Goal: Task Accomplishment & Management: Manage account settings

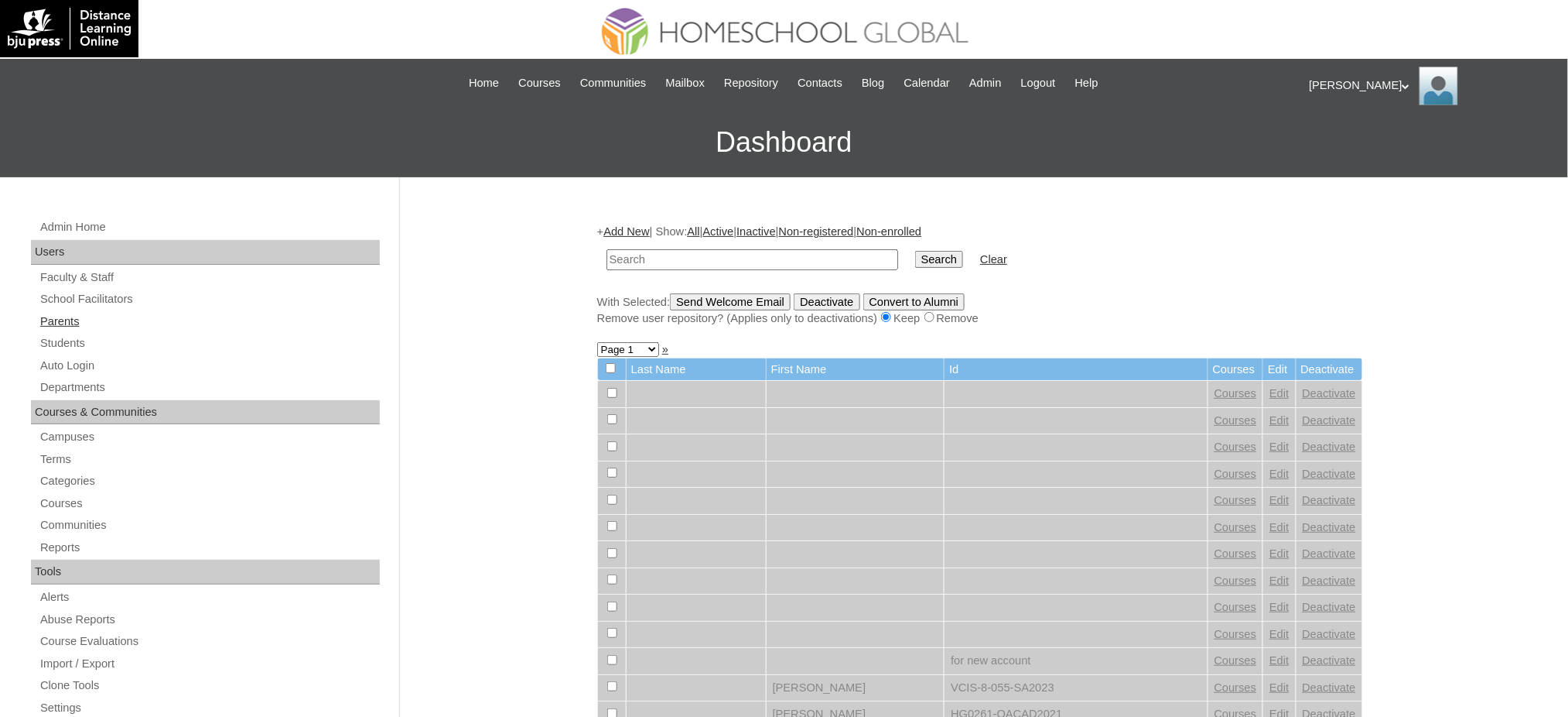
click at [79, 323] on link "Parents" at bounding box center [209, 322] width 342 height 20
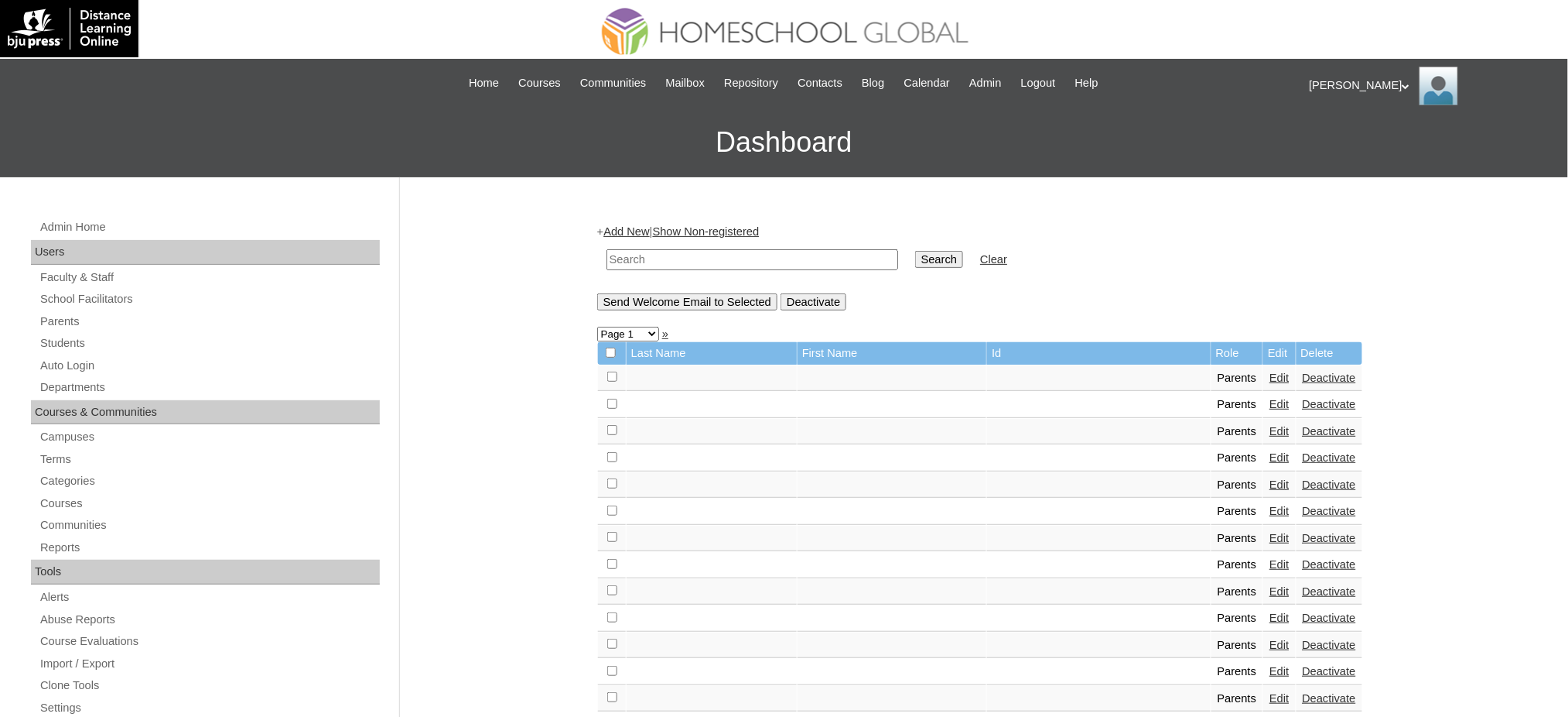
drag, startPoint x: 64, startPoint y: 318, endPoint x: 113, endPoint y: 142, distance: 182.7
click at [66, 320] on link "Parents" at bounding box center [209, 322] width 342 height 20
click at [686, 252] on input "text" at bounding box center [751, 259] width 291 height 21
paste input "MHP012537-TECHPH2020"
type input "MHP012537-TECHPH2020"
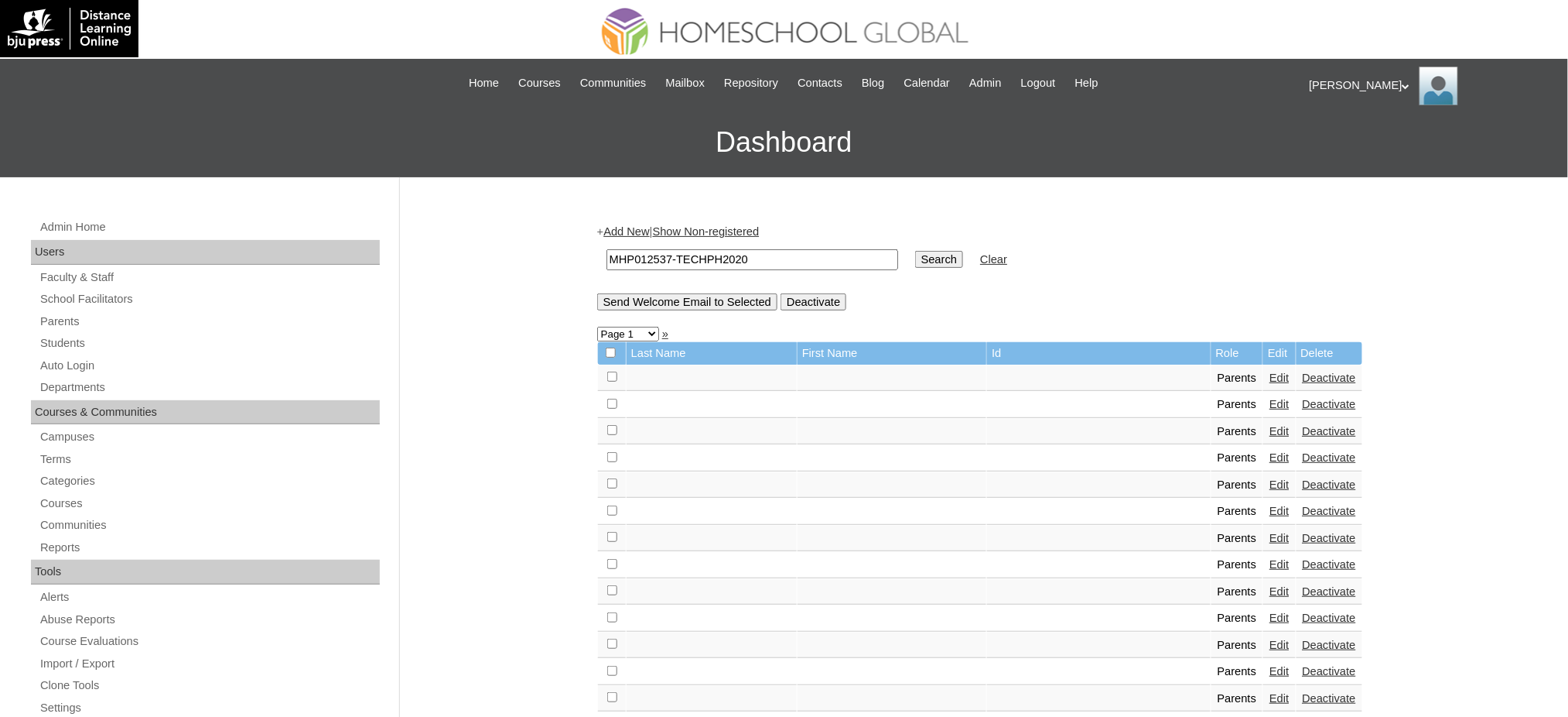
click at [915, 263] on input "Search" at bounding box center [939, 259] width 48 height 17
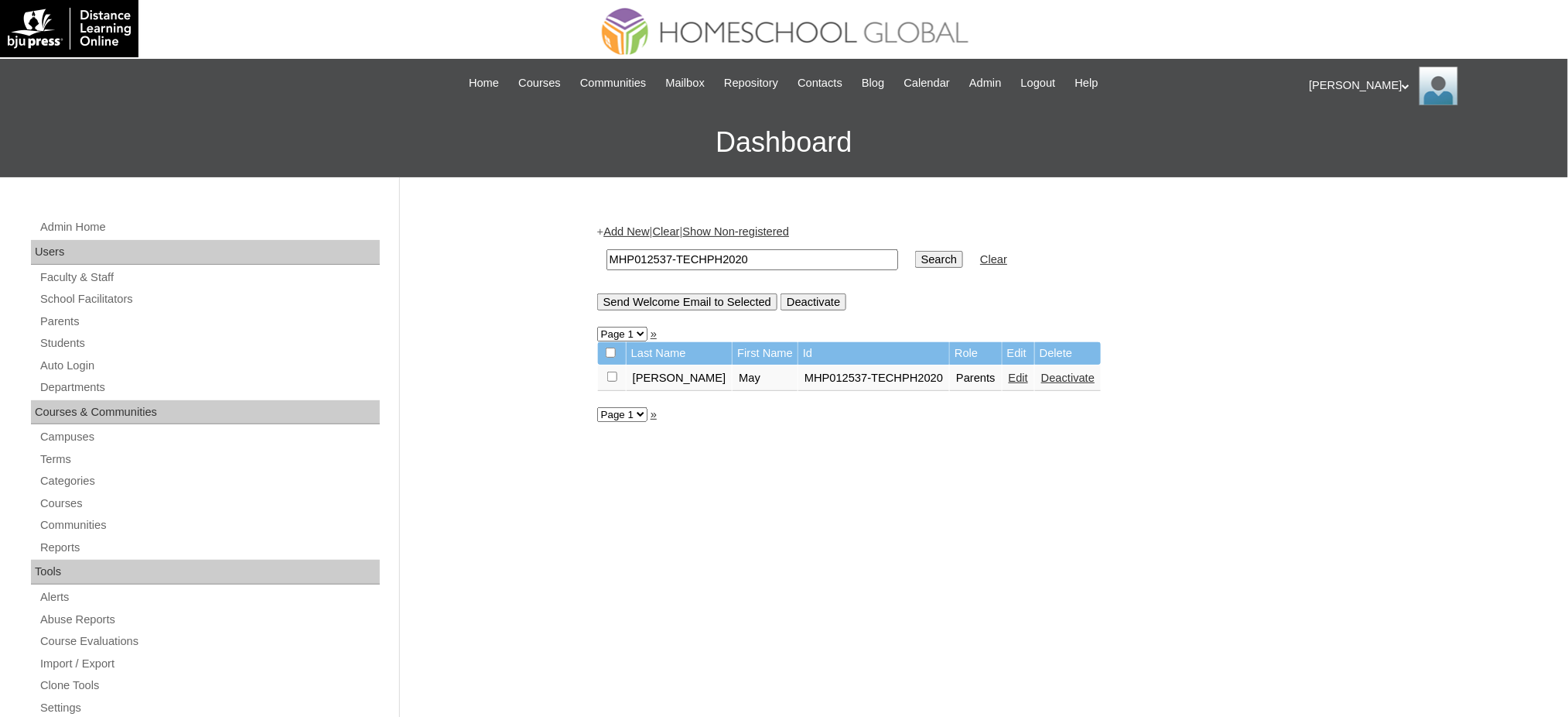
click at [1009, 375] on link "Edit" at bounding box center [1019, 377] width 20 height 13
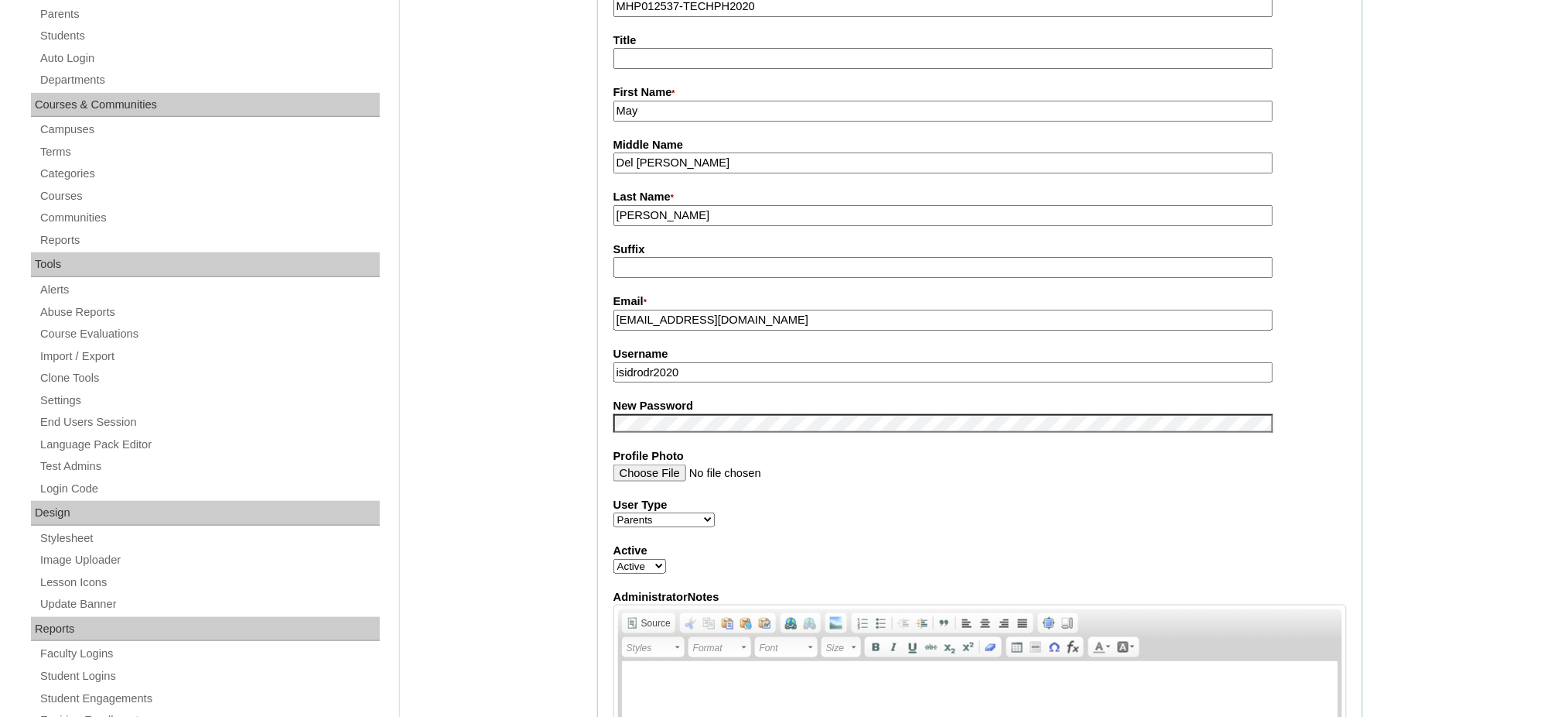
scroll to position [309, 0]
click at [727, 363] on input "isidrodr2020" at bounding box center [943, 369] width 660 height 21
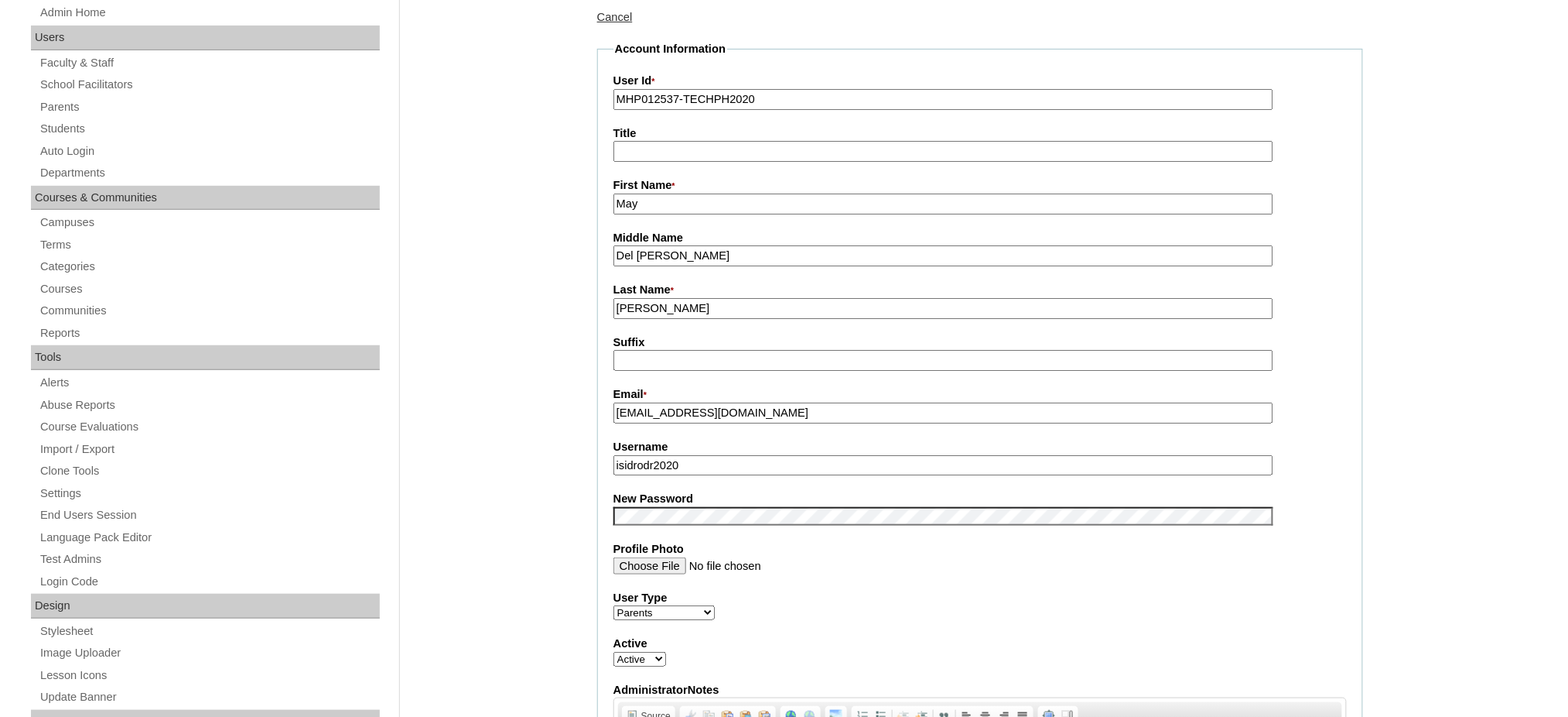
scroll to position [205, 0]
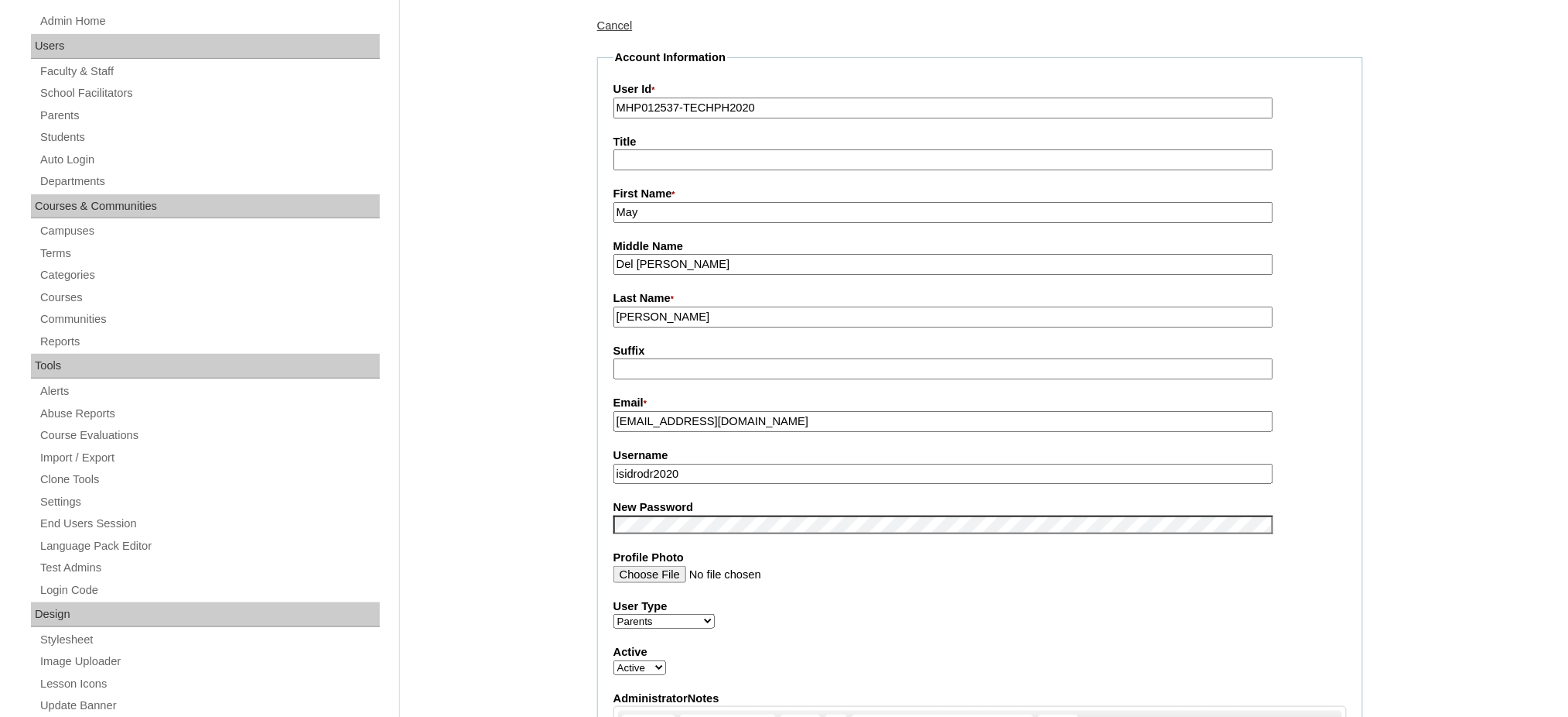
click at [746, 98] on input "MHP012537-TECHPH2020" at bounding box center [943, 108] width 660 height 21
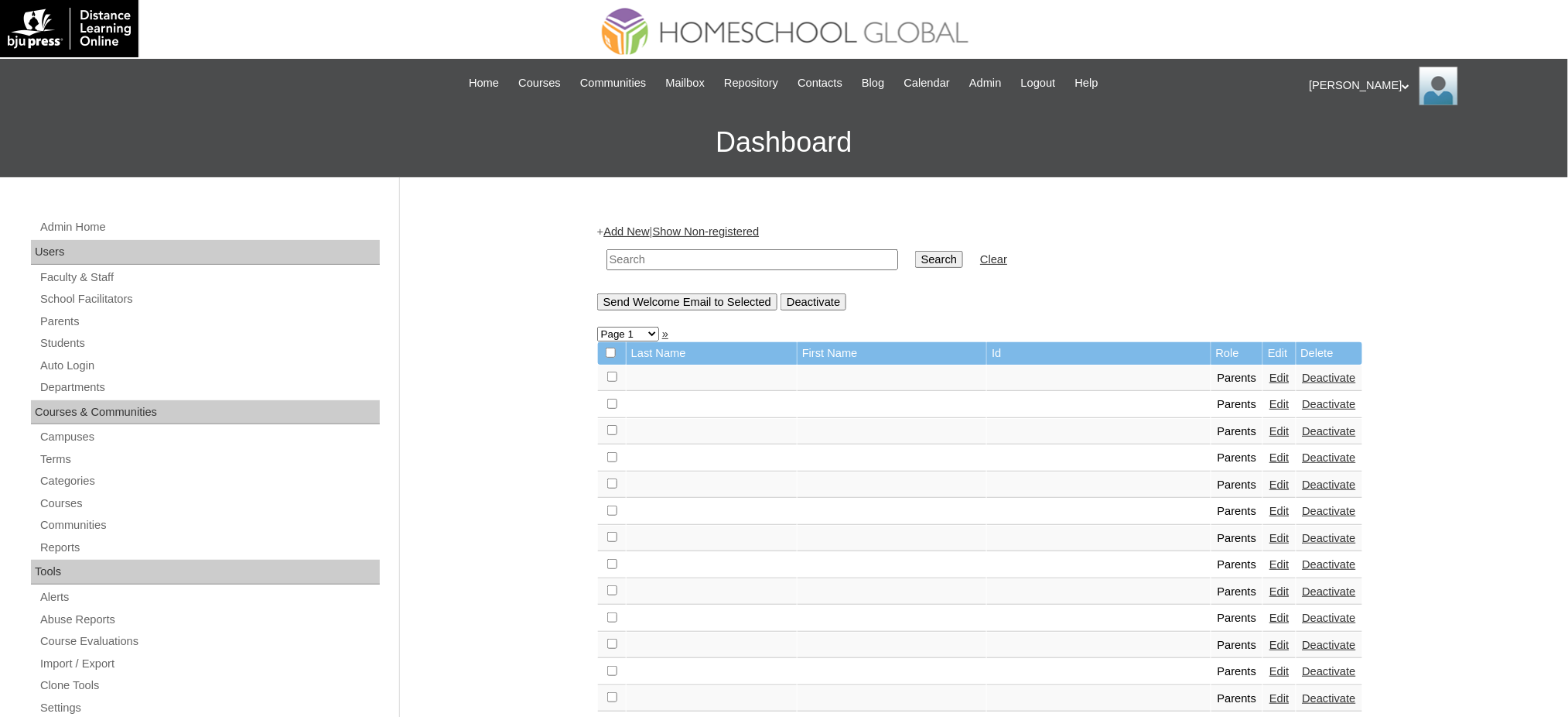
click at [815, 253] on input "text" at bounding box center [751, 259] width 291 height 21
type input "v"
paste input "MHP012537-TECHPH2020"
type input "MHP012537-TECHPH2020"
click at [915, 251] on input "Search" at bounding box center [939, 259] width 48 height 17
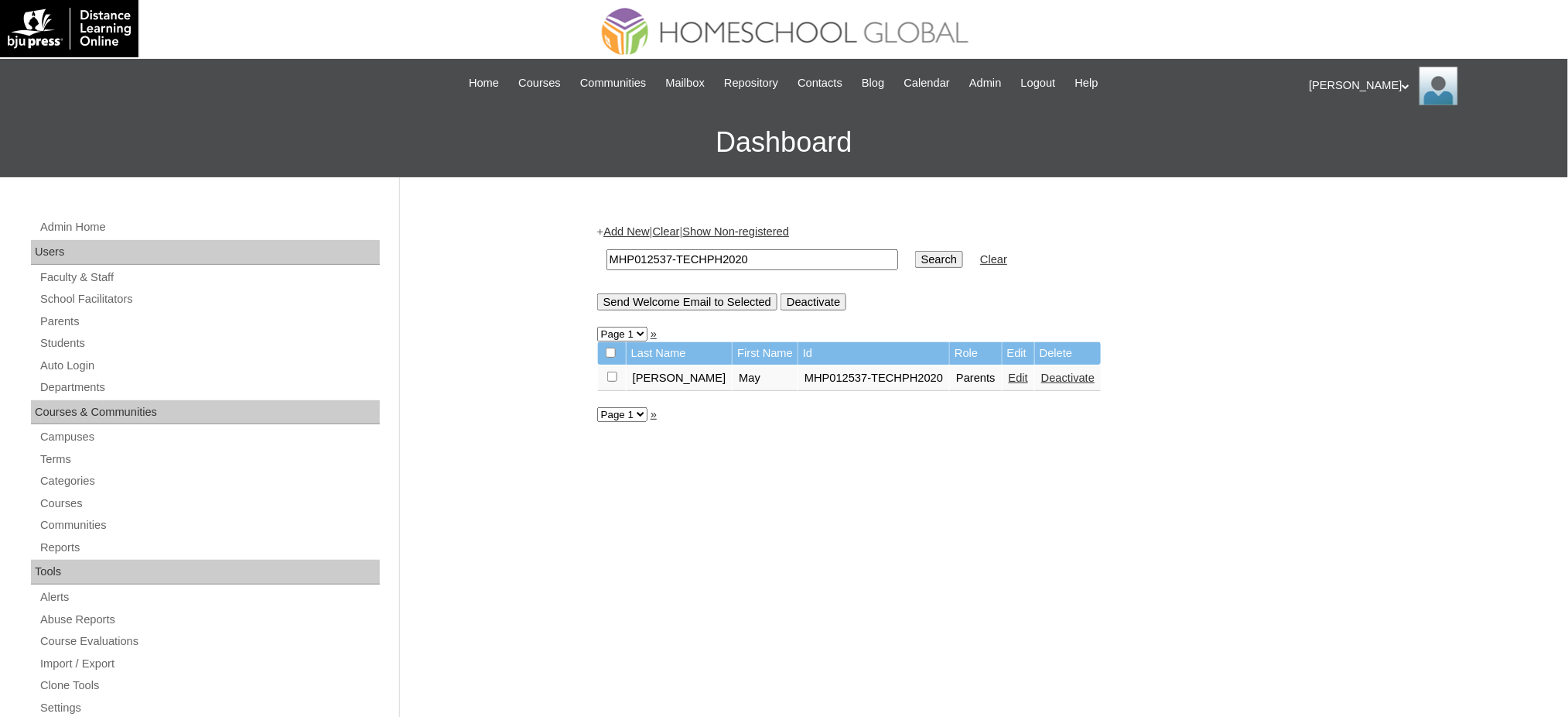
click at [1003, 377] on td "Edit" at bounding box center [1019, 378] width 32 height 27
click at [1009, 371] on link "Edit" at bounding box center [1019, 377] width 20 height 13
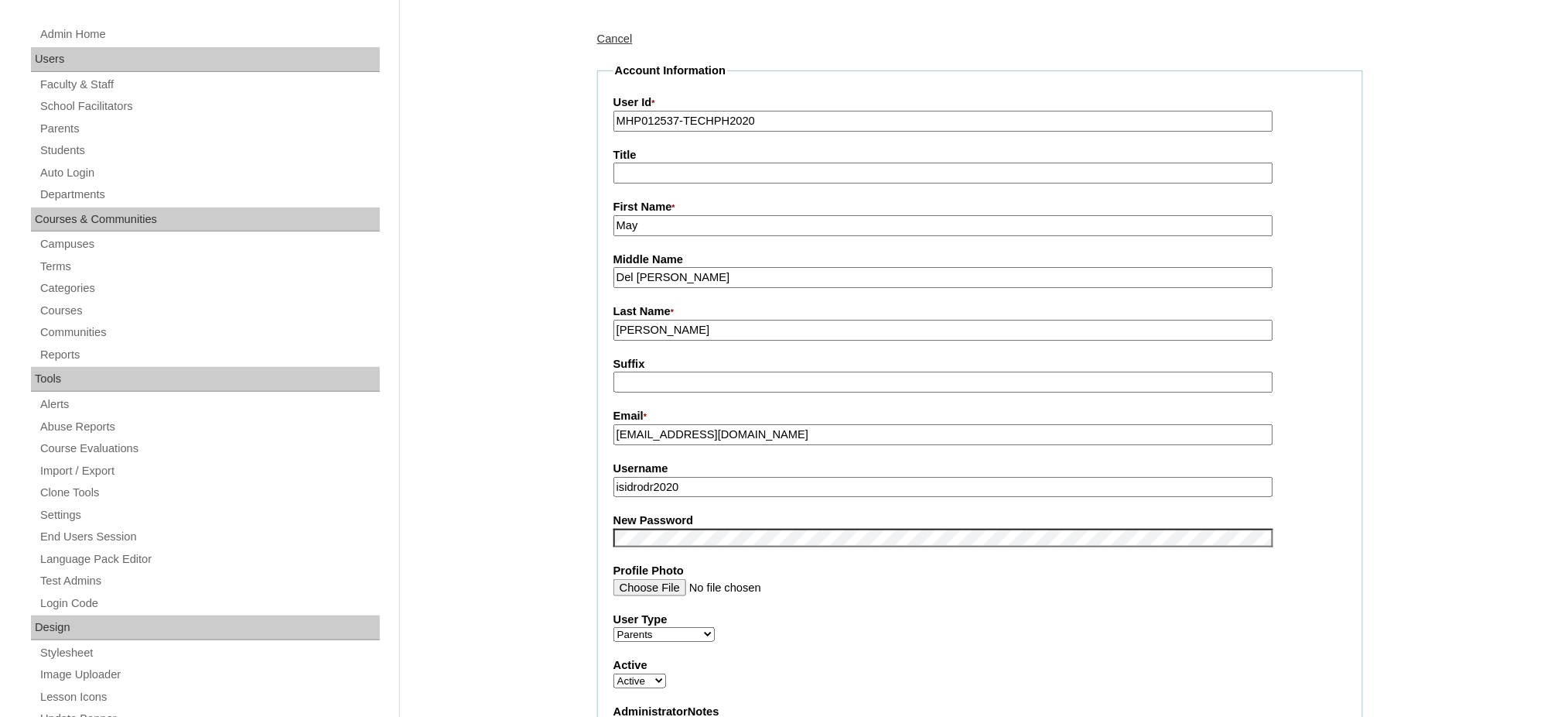
scroll to position [205, 0]
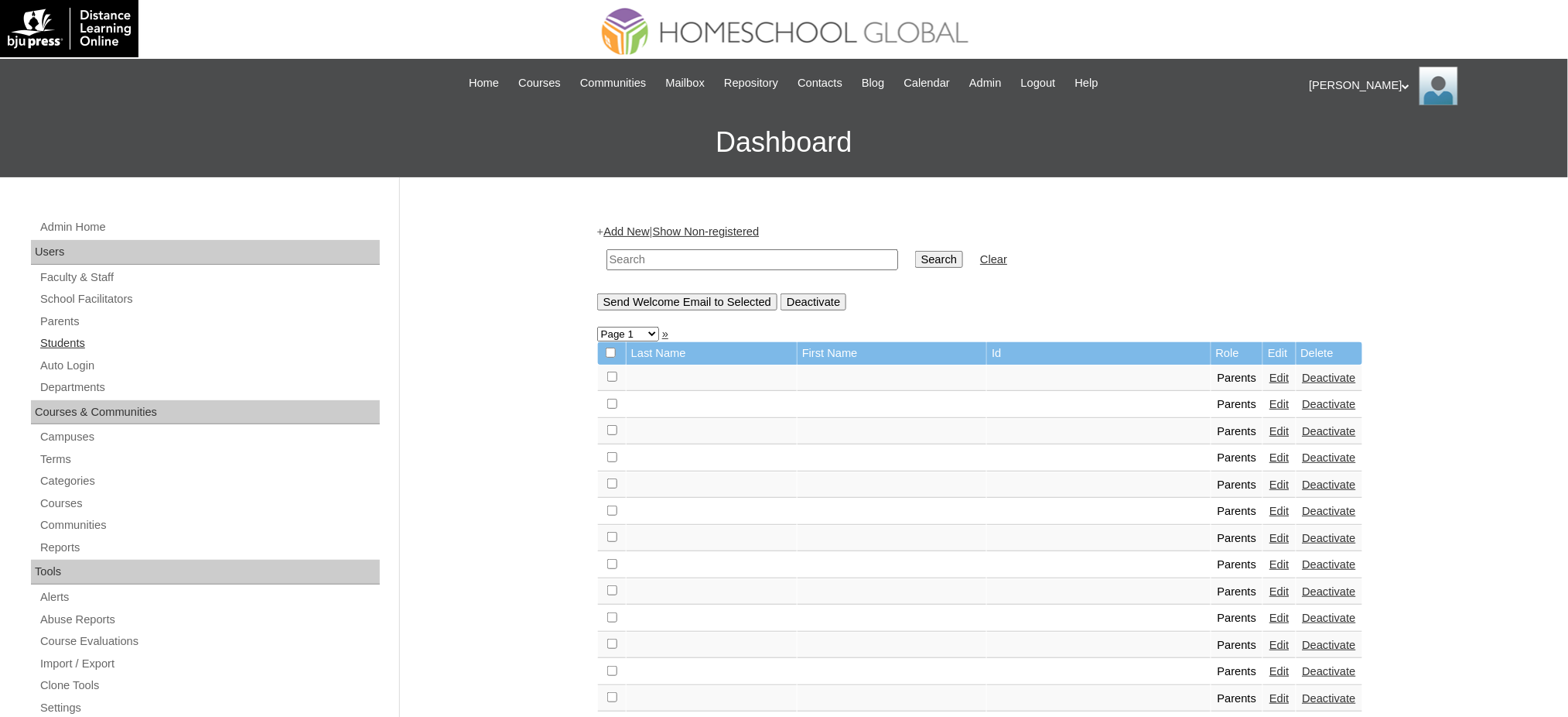
click at [74, 347] on link "Students" at bounding box center [209, 344] width 342 height 20
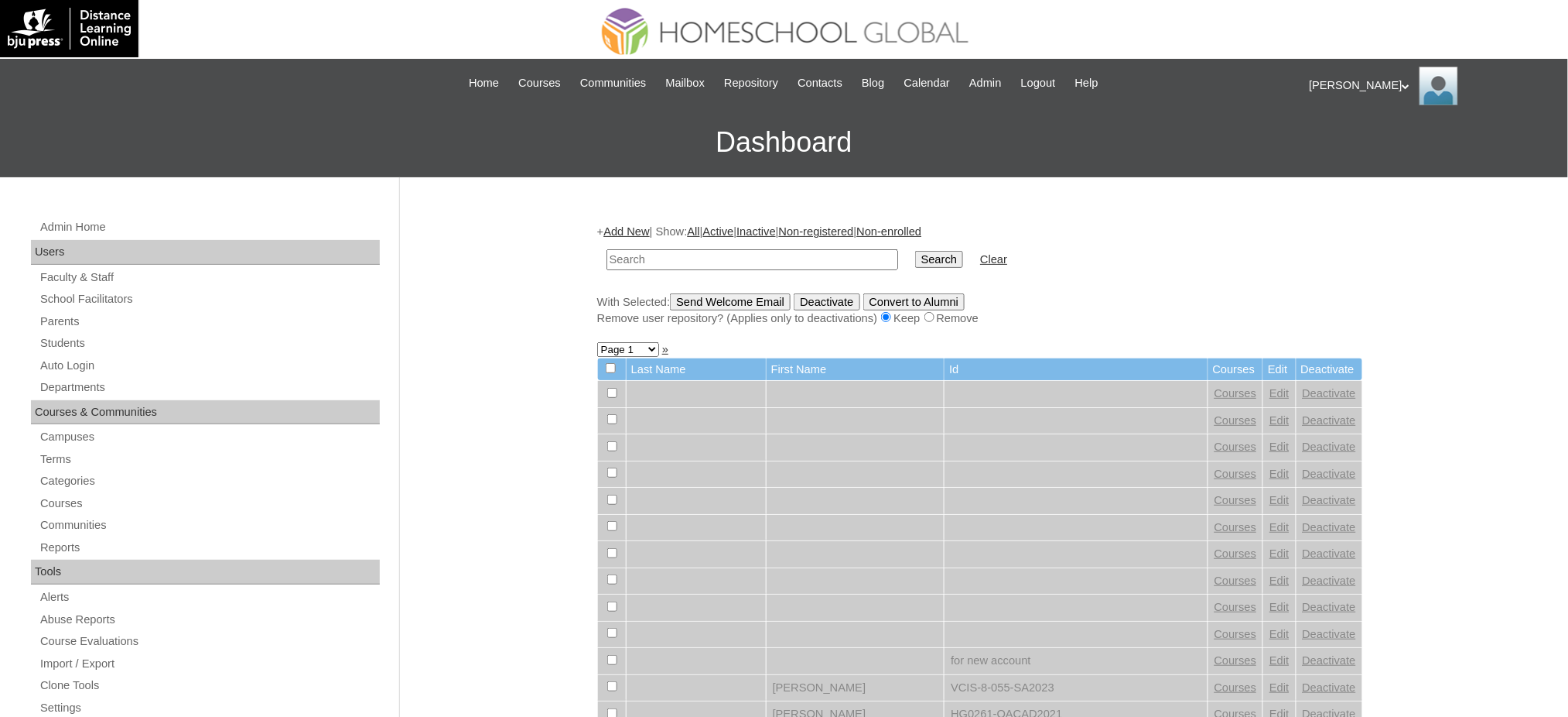
paste input "MHS009362-TECHPH2020"
type input "MHS009362-TECHPH2020"
click at [915, 253] on input "Search" at bounding box center [939, 259] width 48 height 17
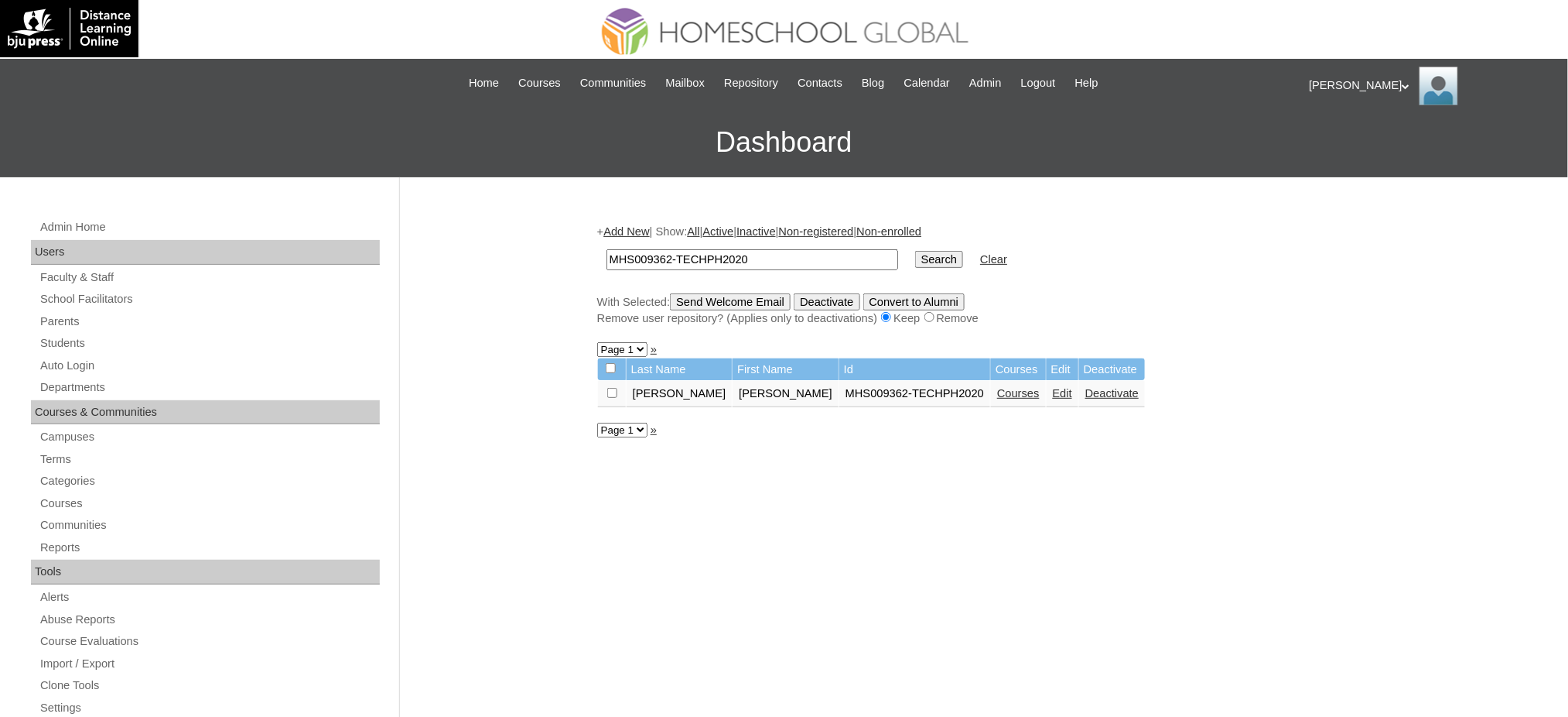
click at [1054, 391] on link "Edit" at bounding box center [1063, 393] width 20 height 13
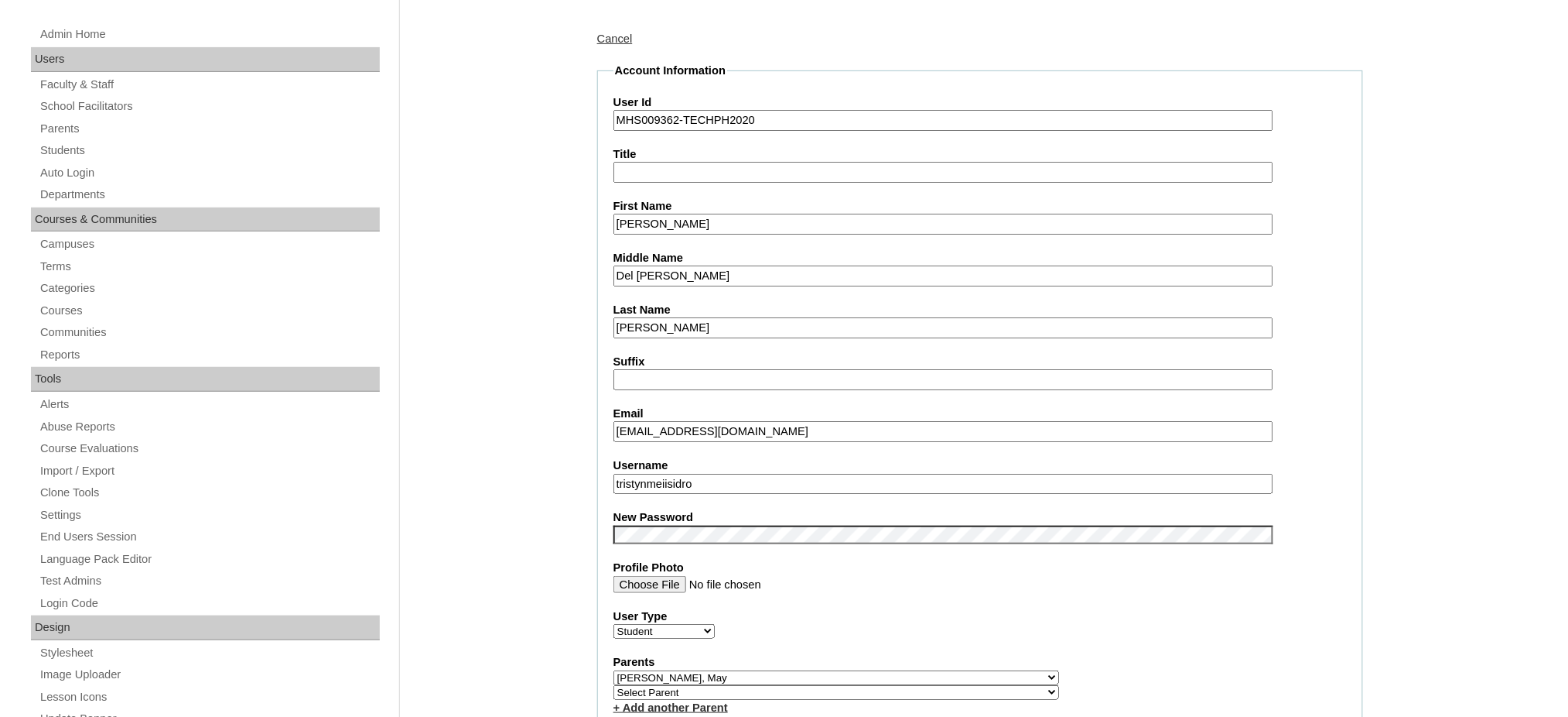
scroll to position [205, 0]
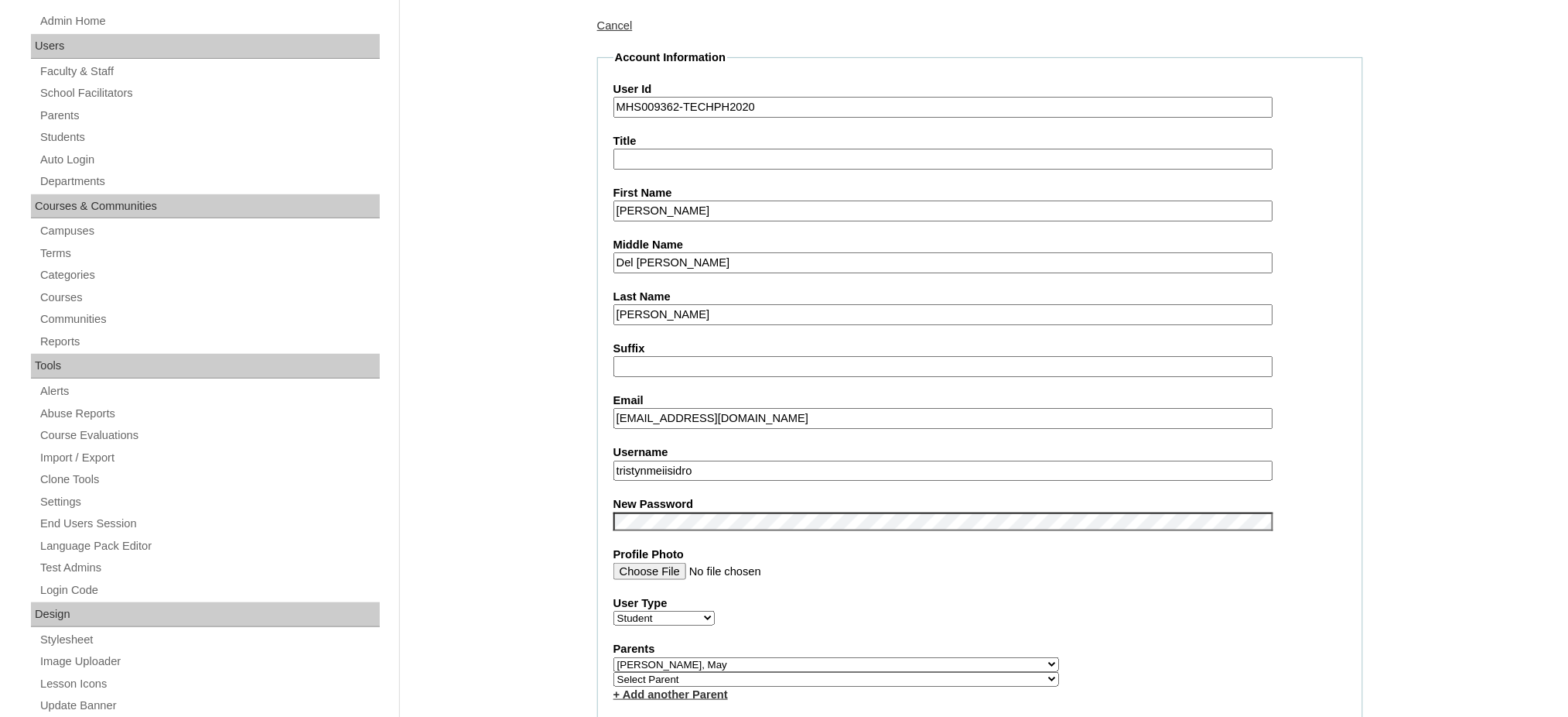
click at [746, 460] on input "tristynmeiisidro" at bounding box center [943, 470] width 660 height 21
click at [747, 460] on input "tristynmeiisidro" at bounding box center [943, 470] width 660 height 21
click at [732, 203] on input "Tristyn Mei" at bounding box center [943, 210] width 660 height 21
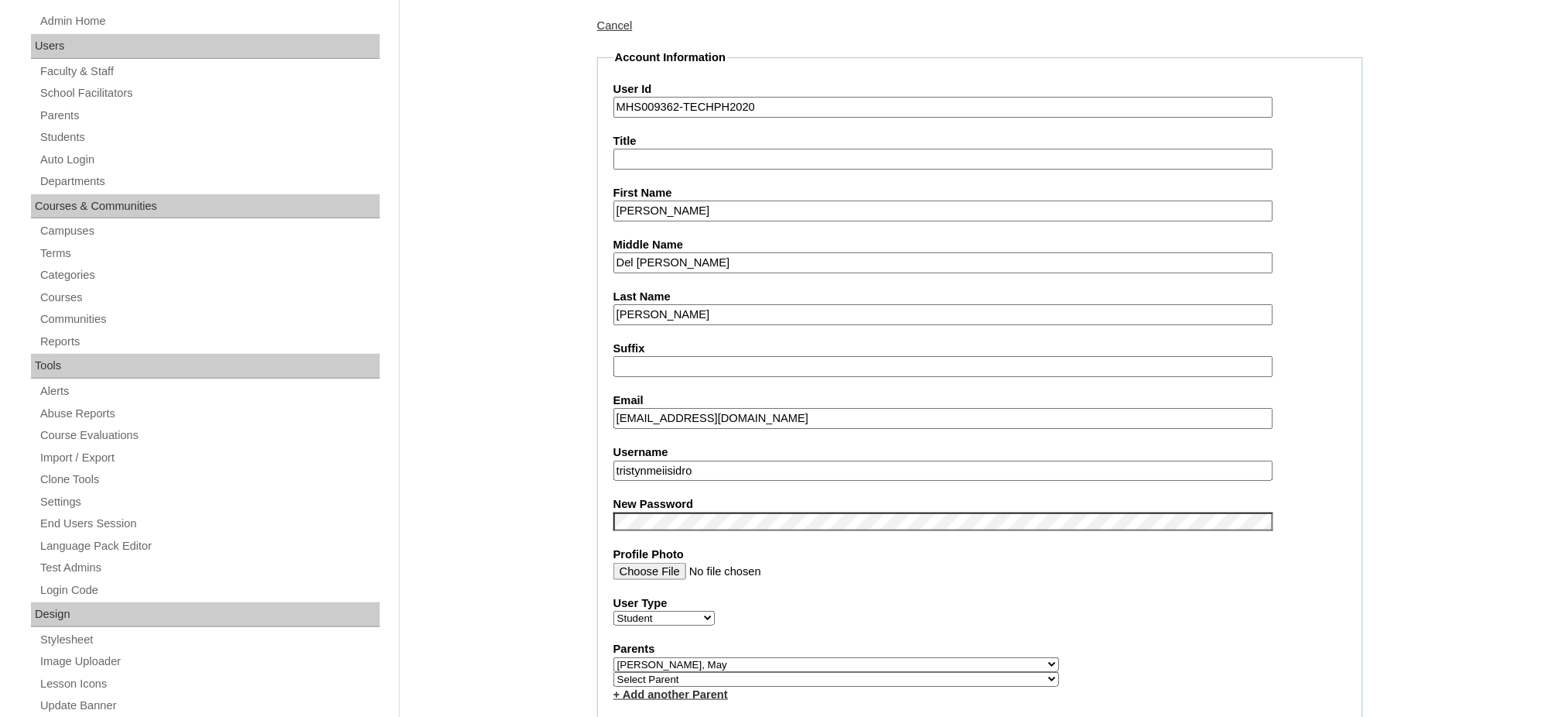
click at [732, 203] on input "Tristyn Mei" at bounding box center [943, 210] width 660 height 21
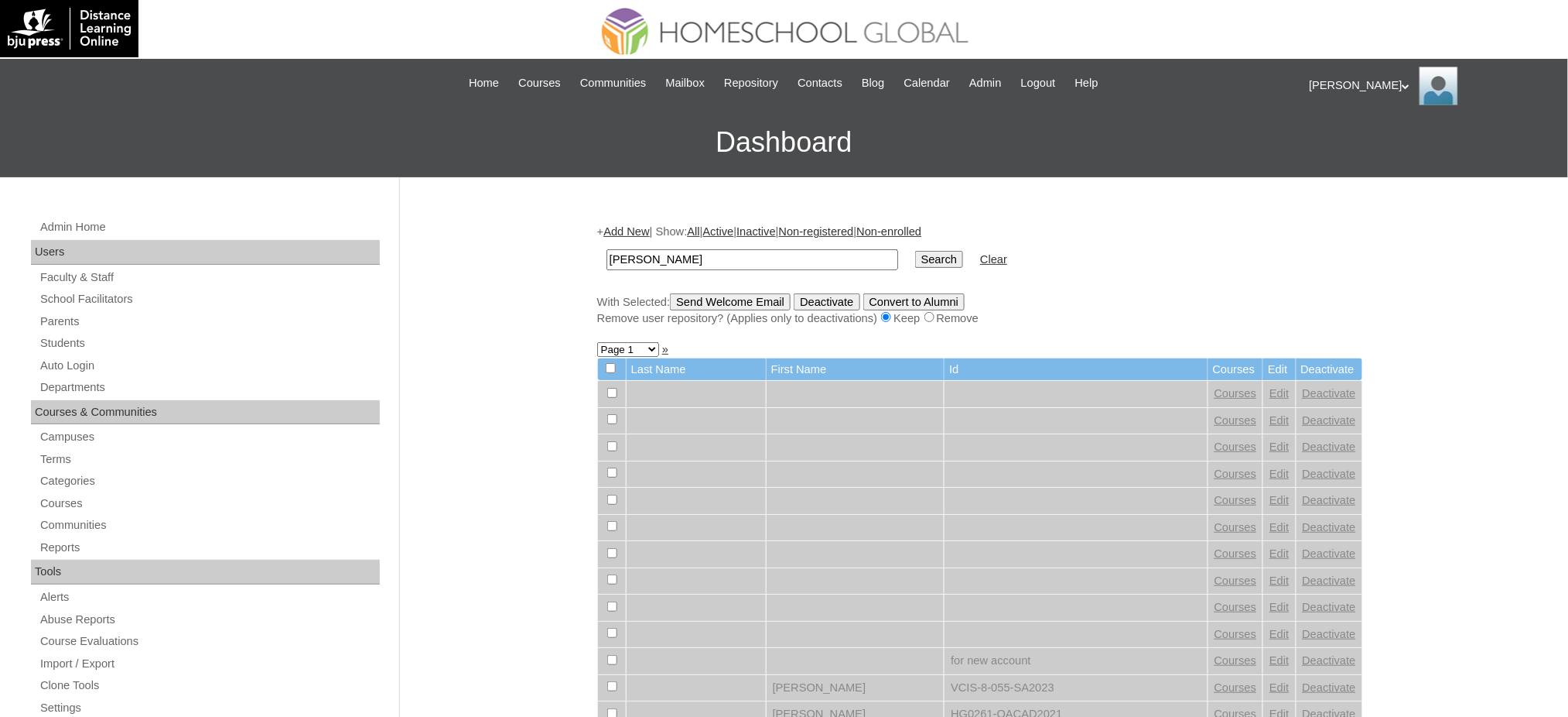
type input "[PERSON_NAME]"
click at [915, 258] on input "Search" at bounding box center [939, 259] width 48 height 17
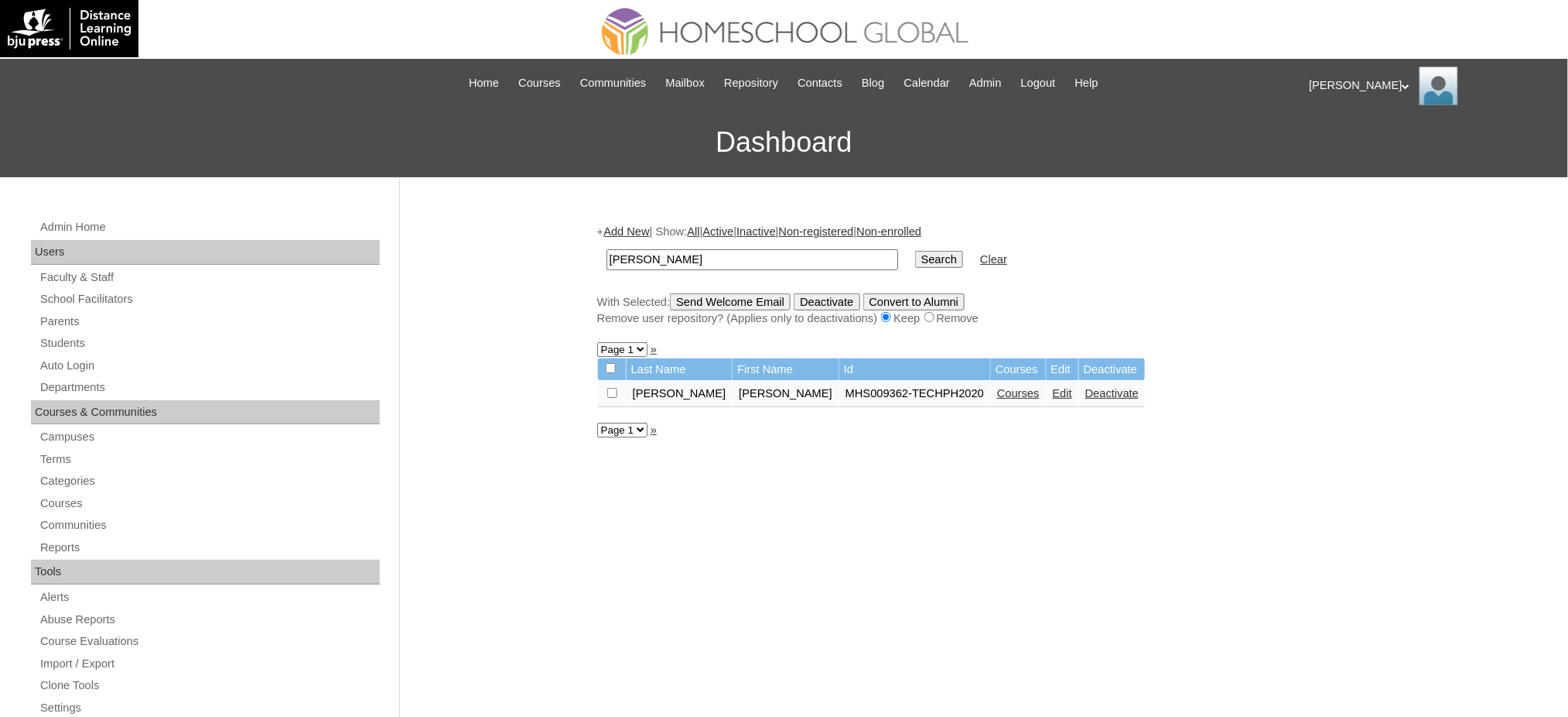
click at [997, 388] on link "Courses" at bounding box center [1018, 393] width 42 height 13
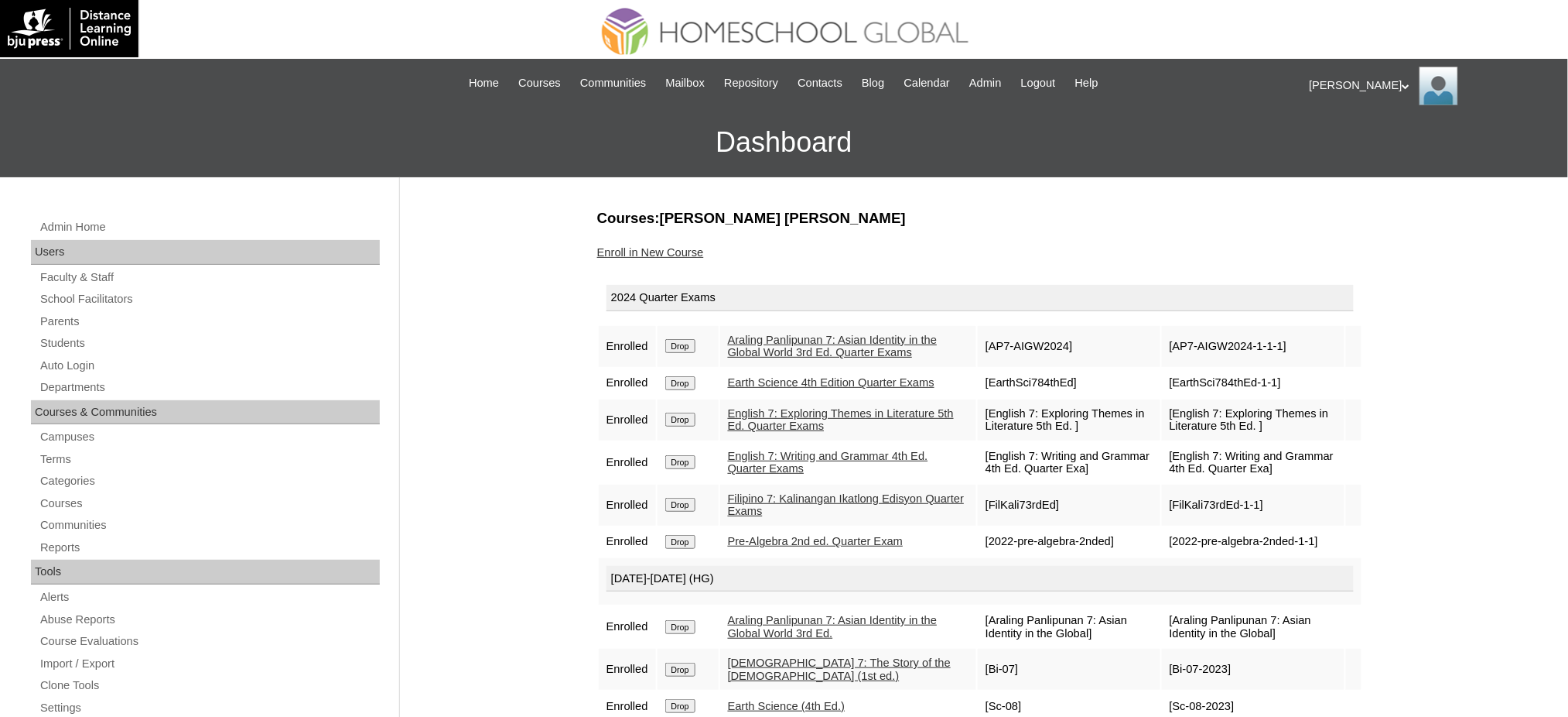
click at [691, 342] on input "Drop" at bounding box center [680, 346] width 31 height 14
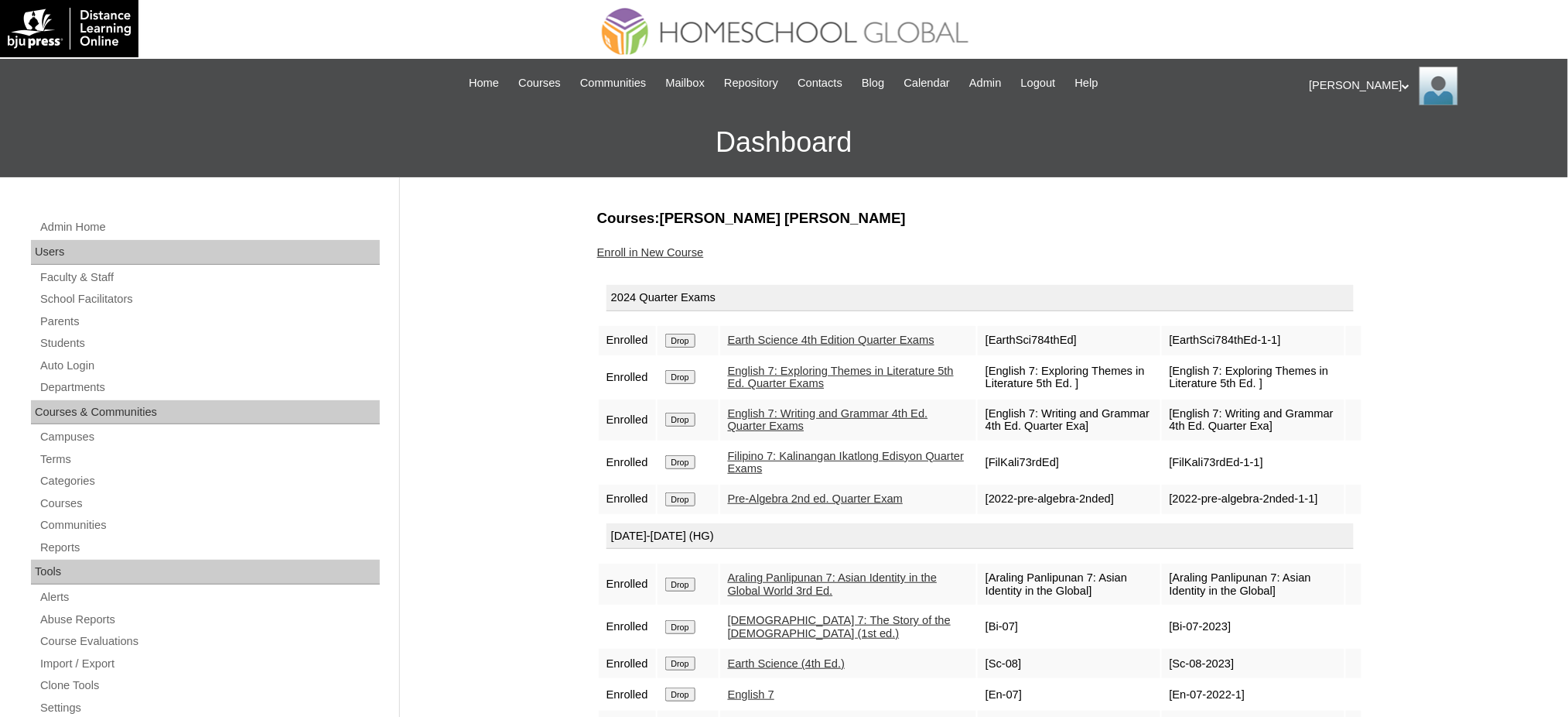
click at [690, 338] on input "Drop" at bounding box center [680, 341] width 31 height 14
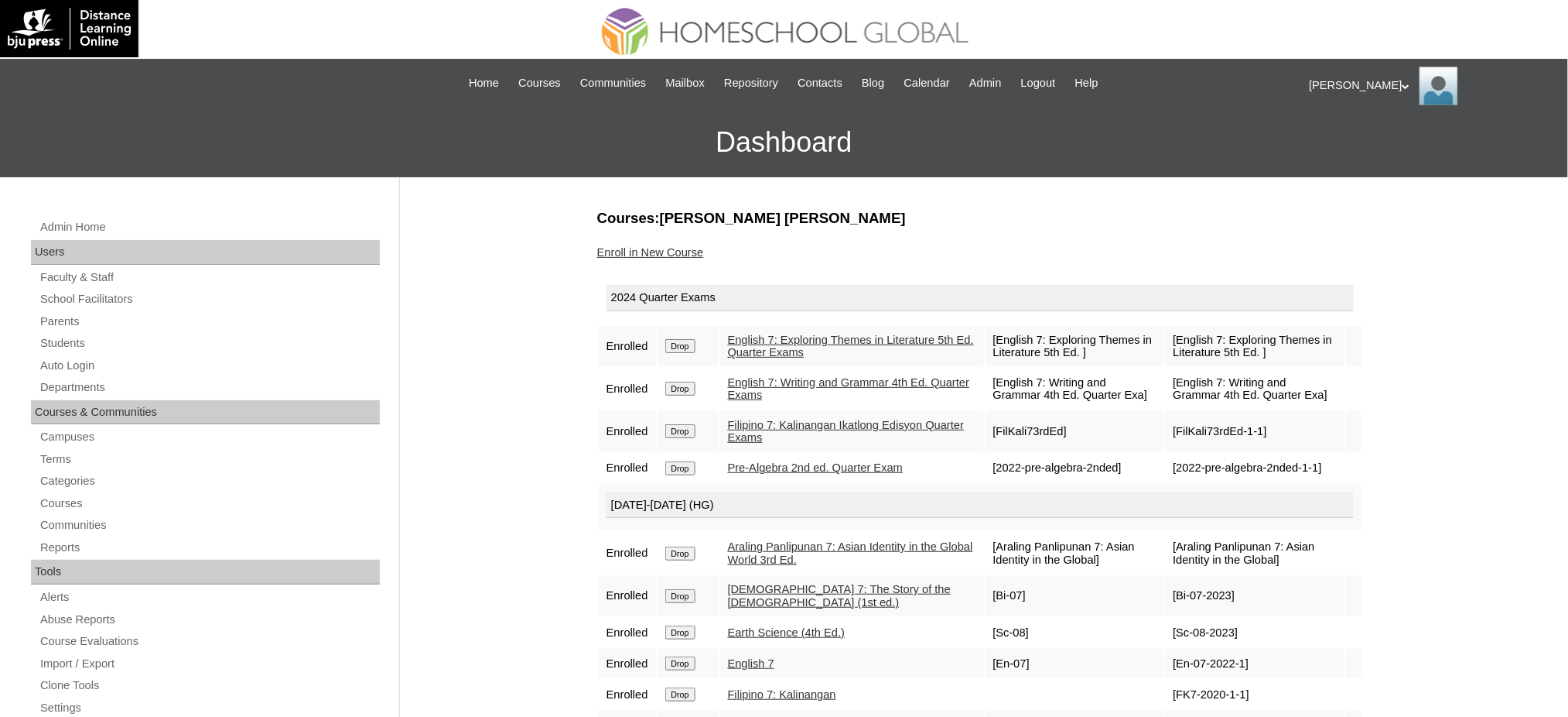
click at [673, 346] on input "Drop" at bounding box center [680, 346] width 31 height 14
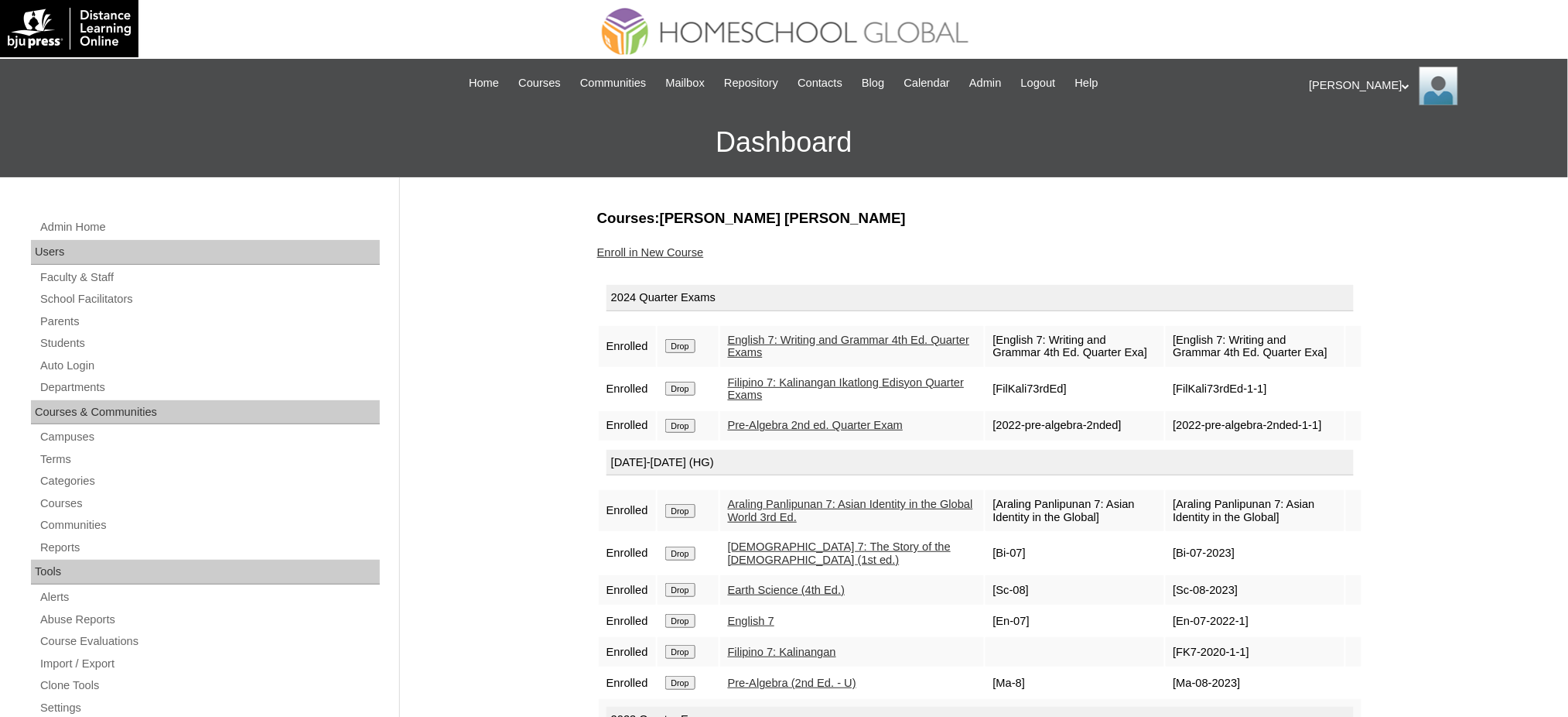
click at [692, 342] on input "Drop" at bounding box center [680, 346] width 31 height 14
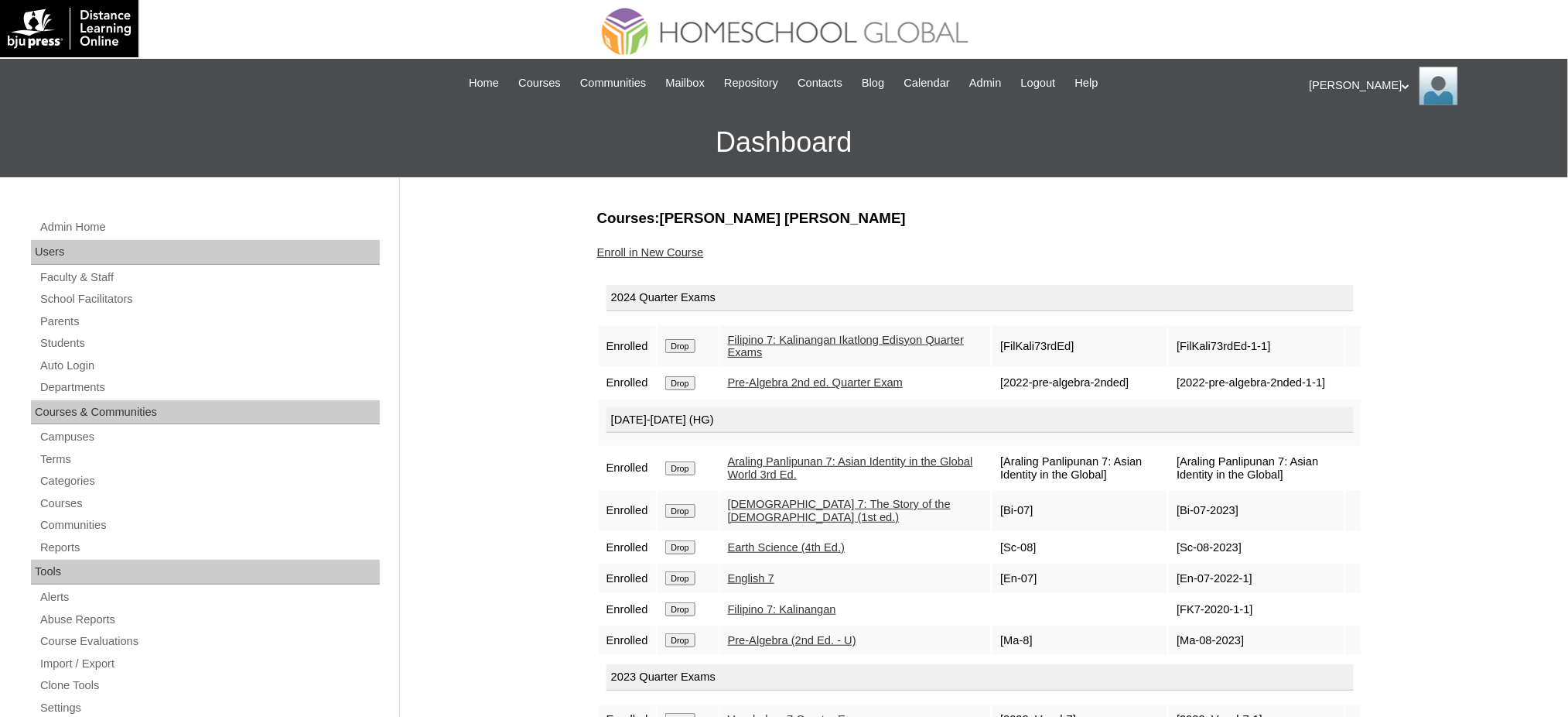
click at [674, 349] on input "Drop" at bounding box center [680, 346] width 31 height 14
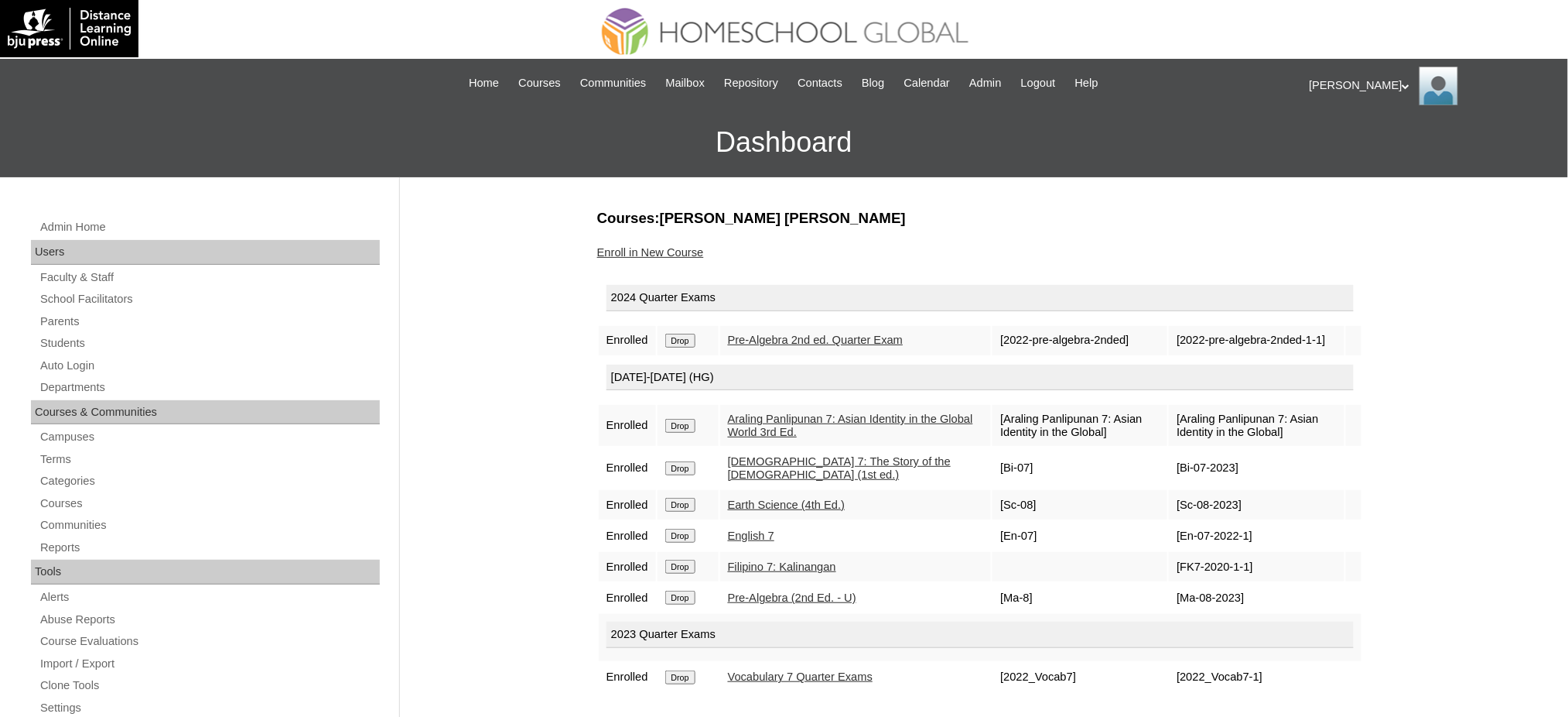
click at [685, 335] on input "Drop" at bounding box center [680, 341] width 31 height 14
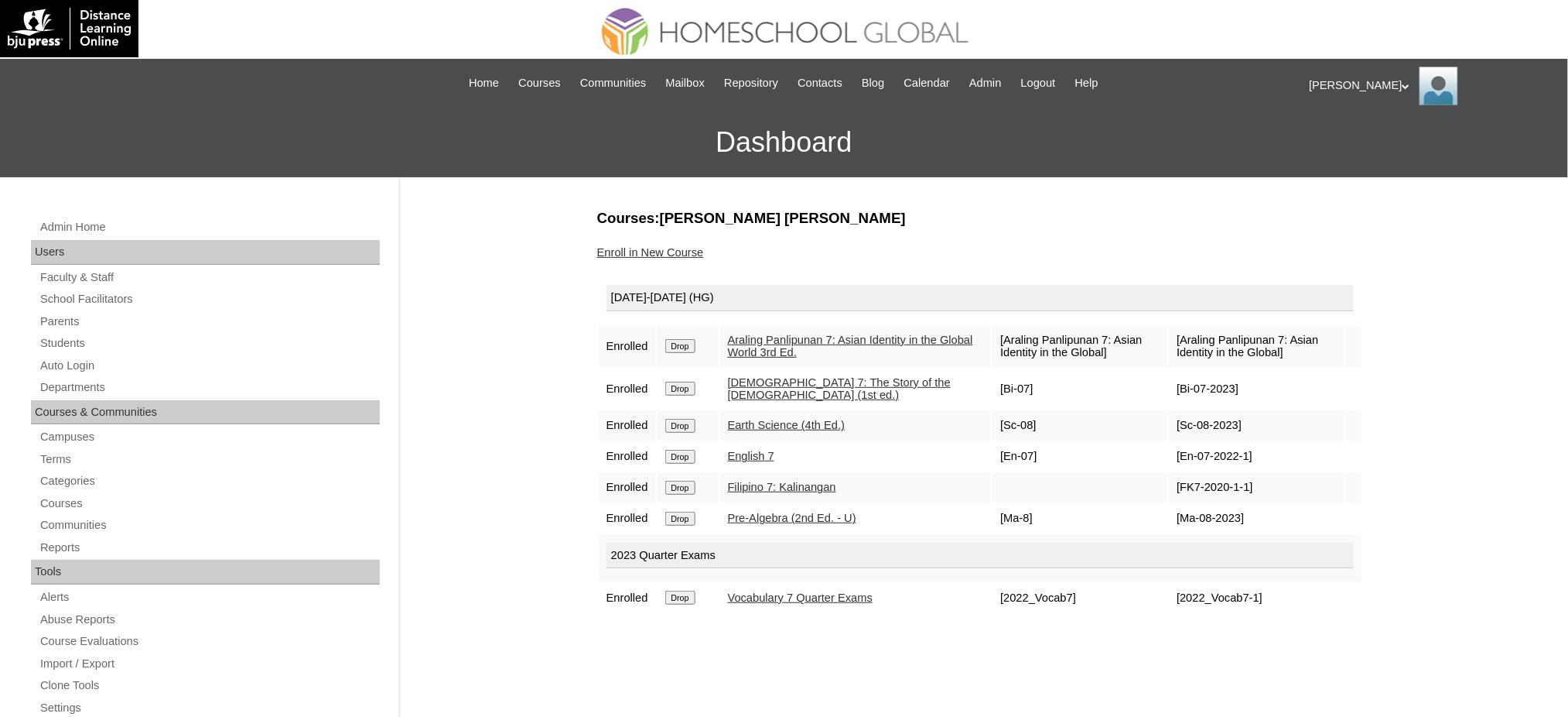
click at [684, 348] on input "Drop" at bounding box center [680, 346] width 31 height 14
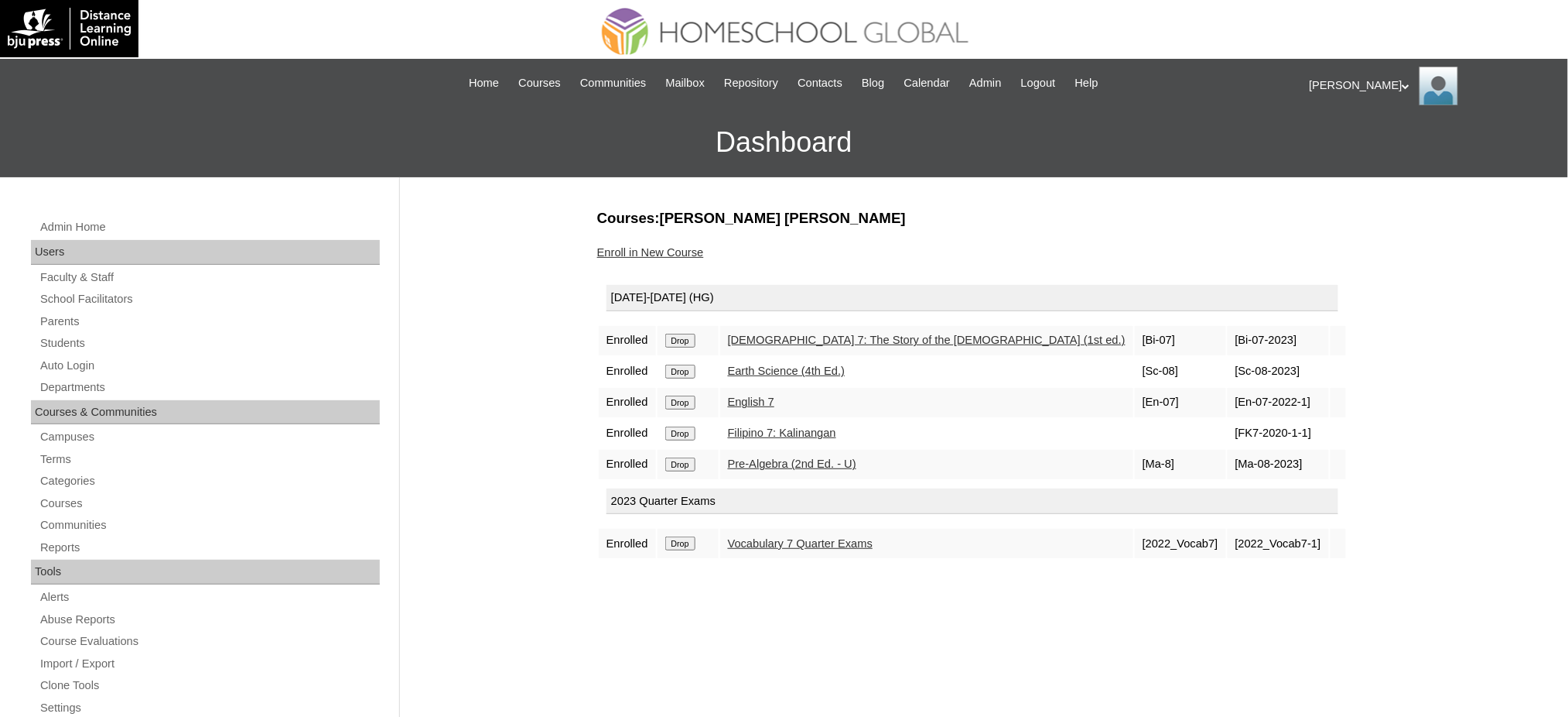
click at [698, 344] on td "Drop" at bounding box center [688, 341] width 61 height 30
click at [691, 335] on input "Drop" at bounding box center [680, 341] width 31 height 14
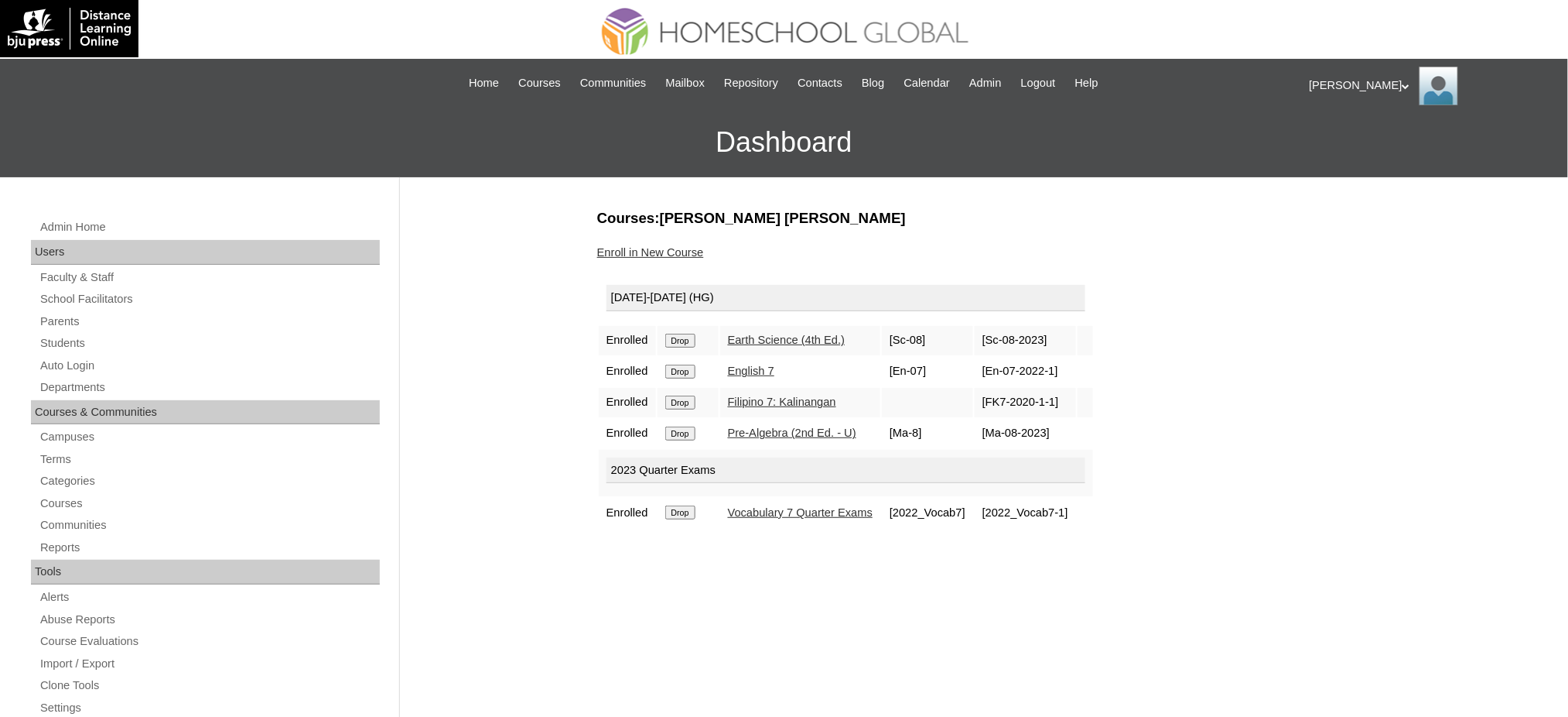
click at [683, 338] on input "Drop" at bounding box center [680, 341] width 31 height 14
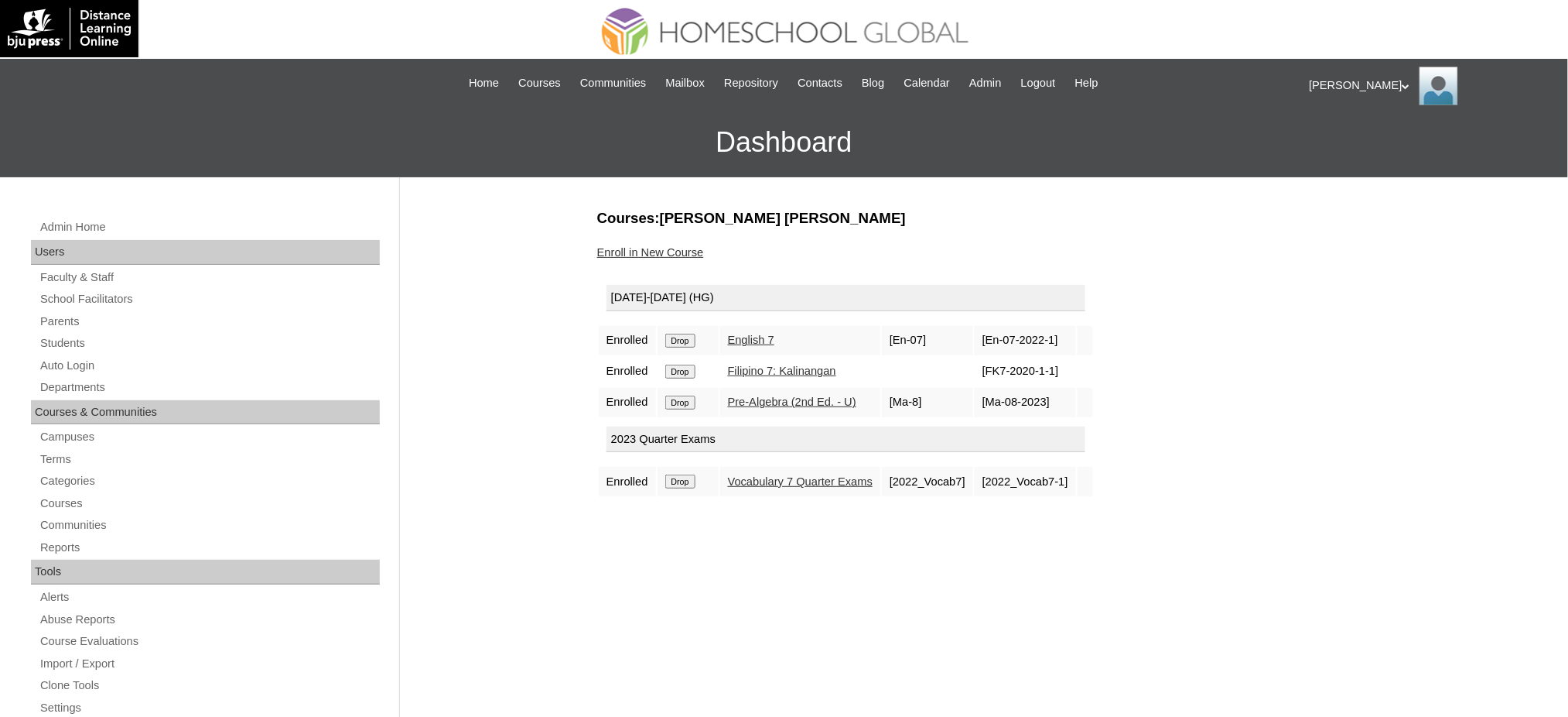
click at [696, 342] on input "Drop" at bounding box center [680, 341] width 31 height 14
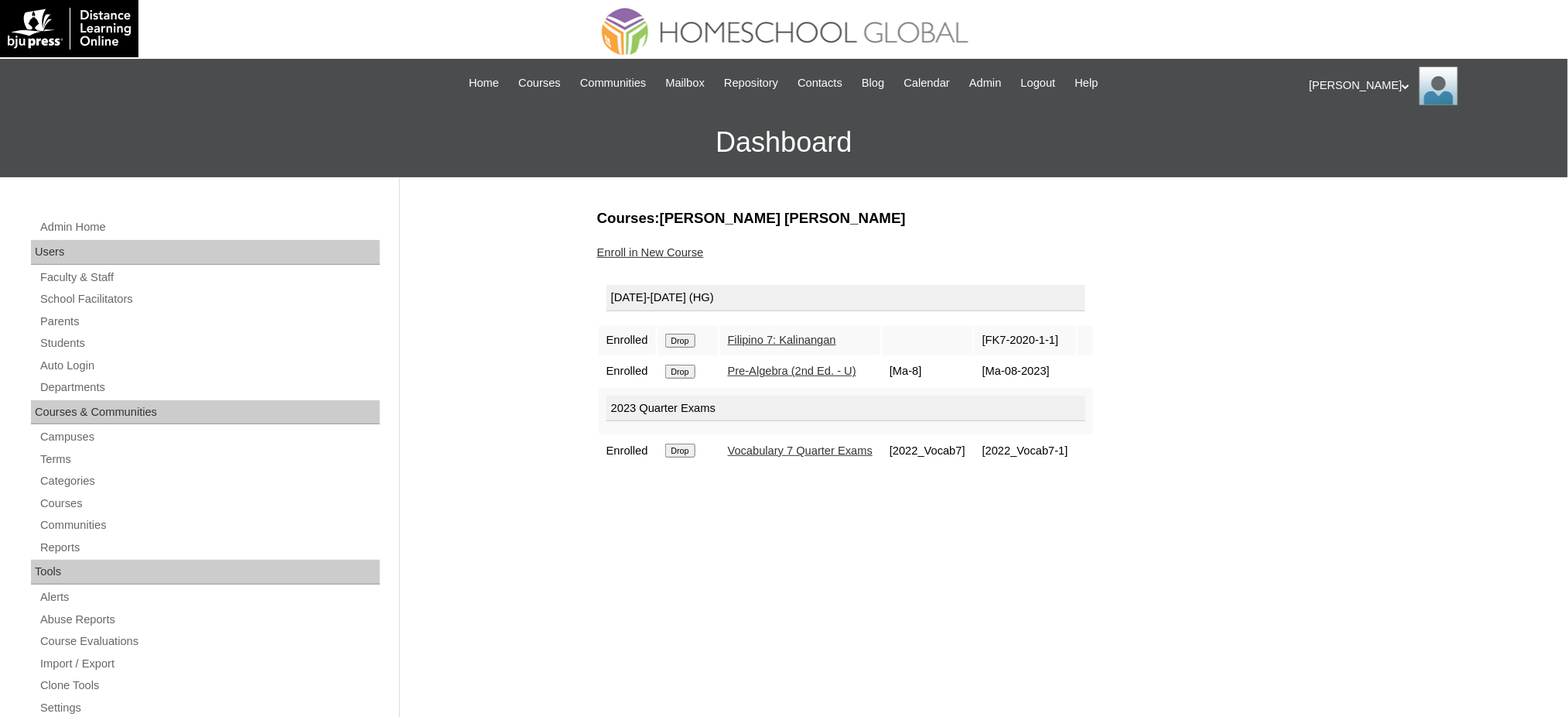
click at [695, 340] on input "Drop" at bounding box center [680, 341] width 31 height 14
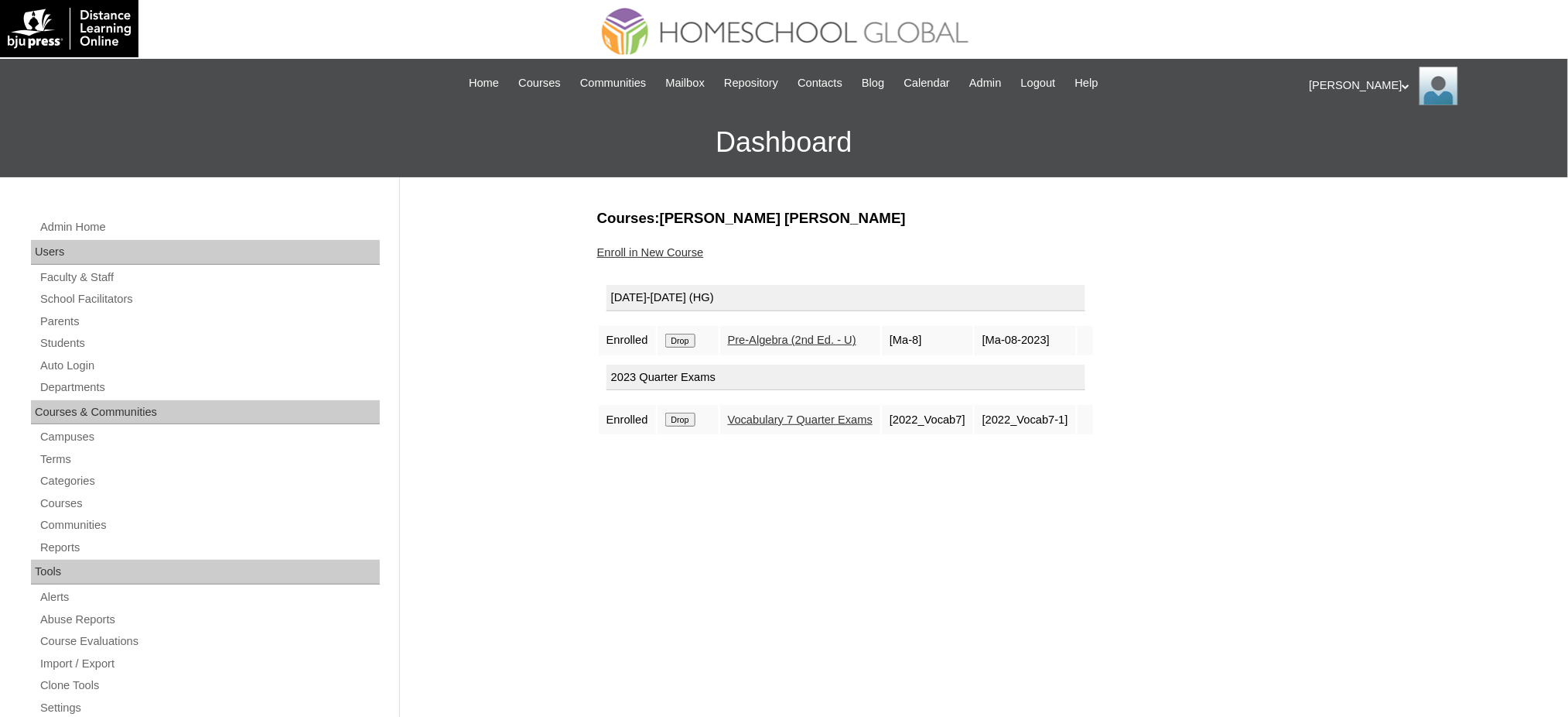
click at [688, 341] on input "Drop" at bounding box center [680, 341] width 31 height 14
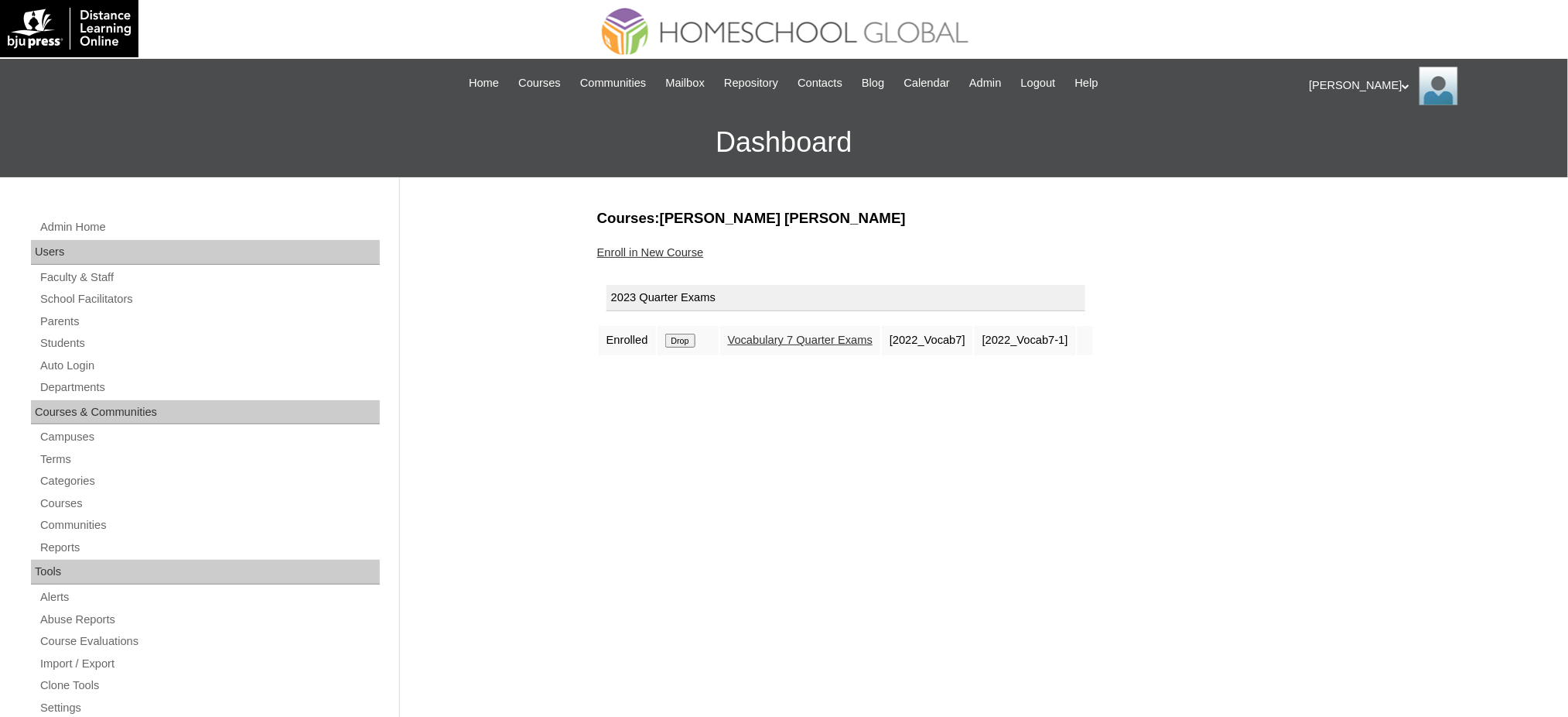
click at [690, 335] on input "Drop" at bounding box center [680, 341] width 31 height 14
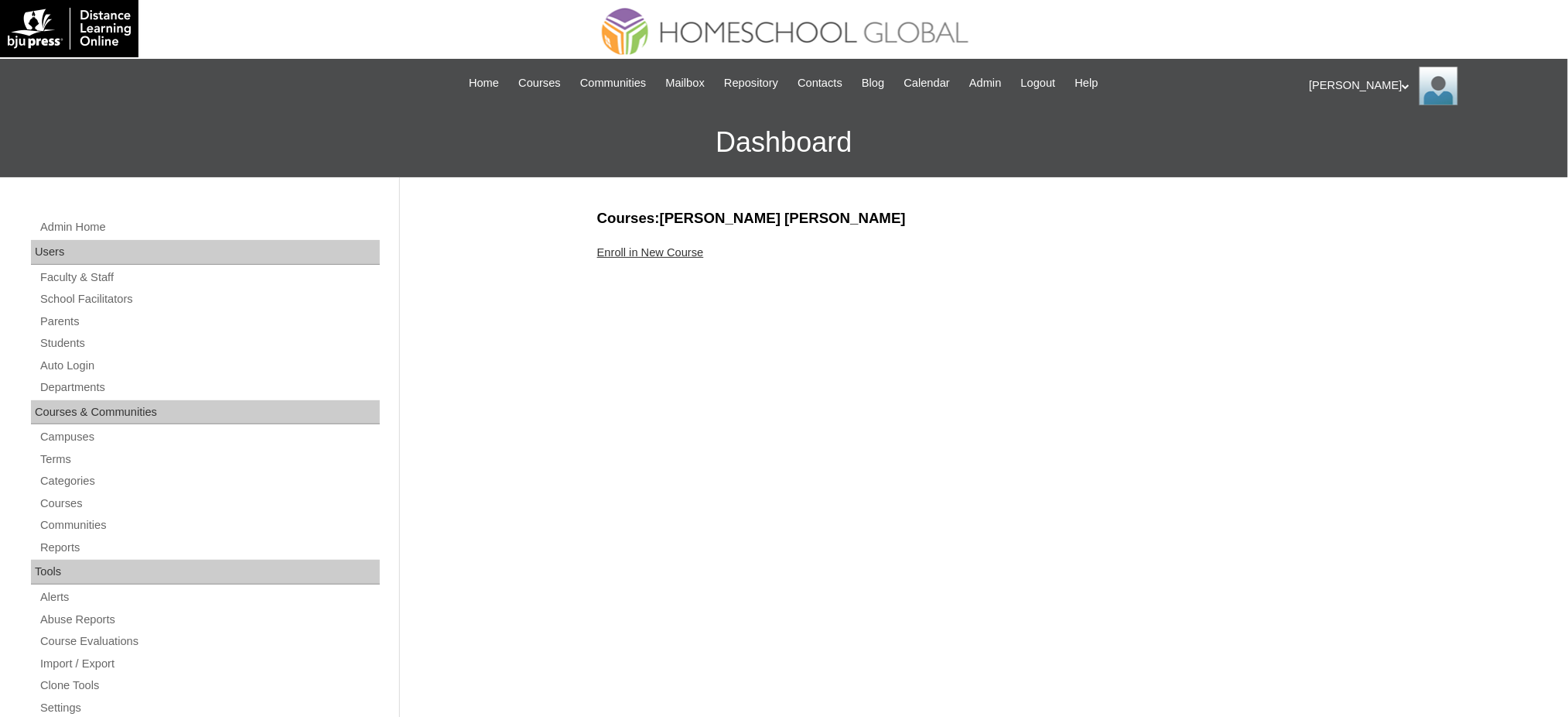
click at [642, 258] on div "Enroll in New Course" at bounding box center [980, 253] width 766 height 16
click at [670, 248] on link "Enroll in New Course" at bounding box center [651, 252] width 107 height 13
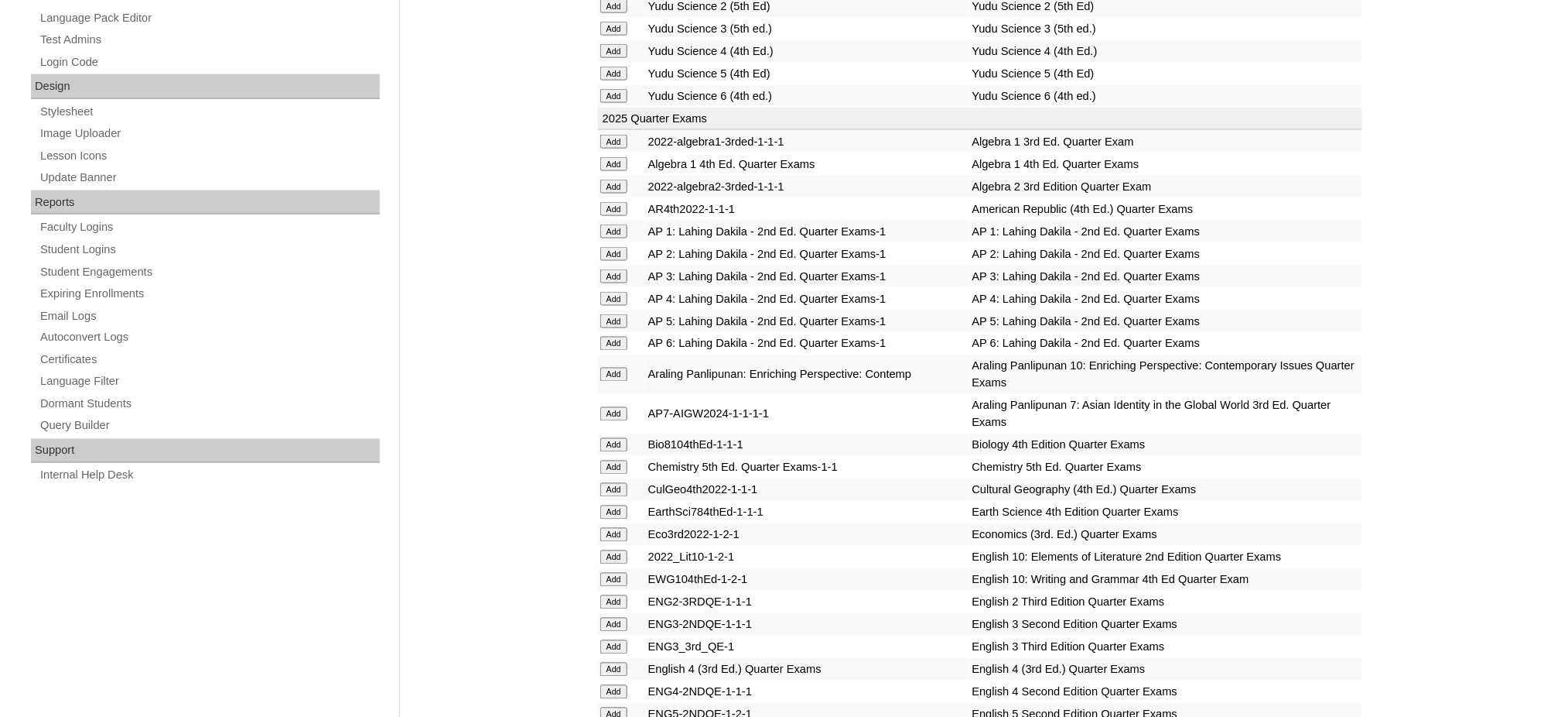
scroll to position [722, 0]
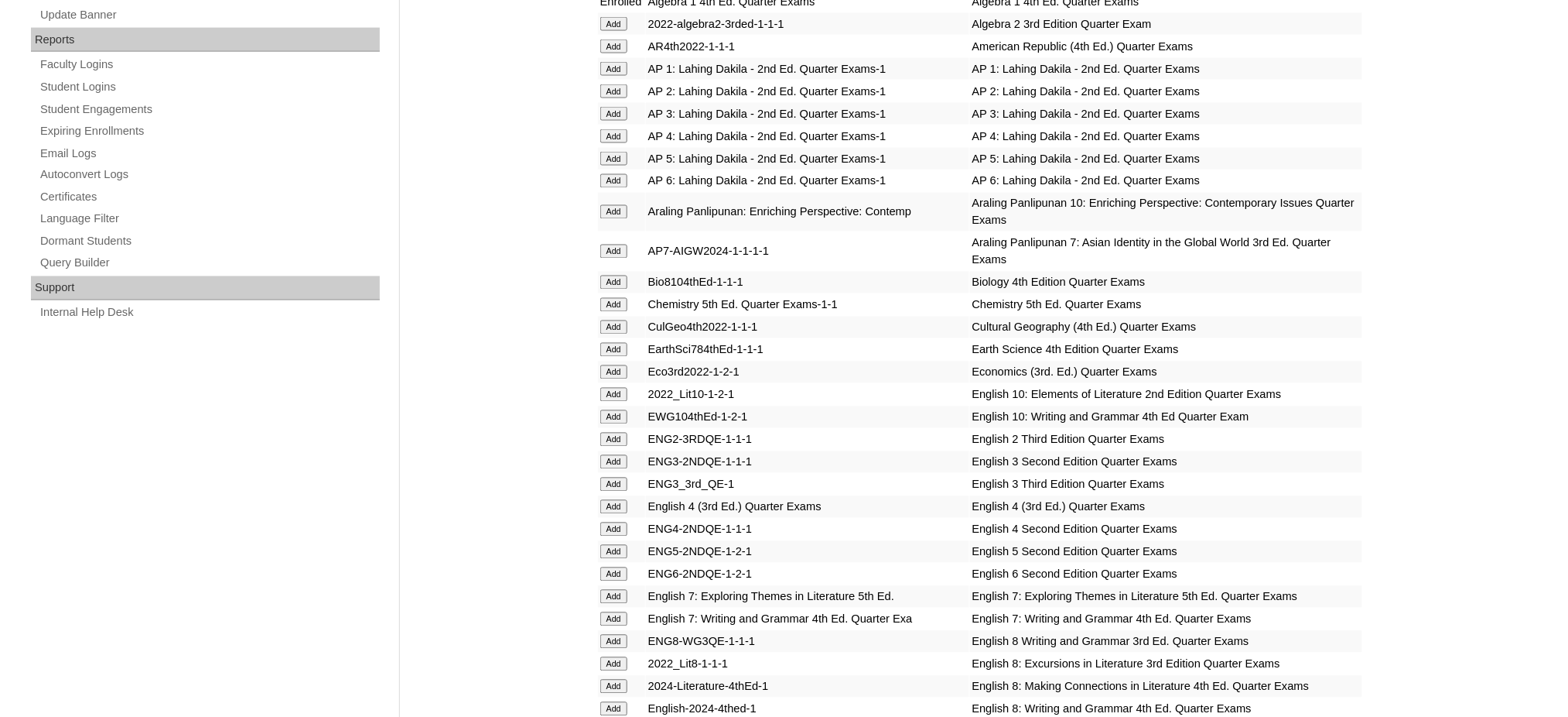
scroll to position [1032, 0]
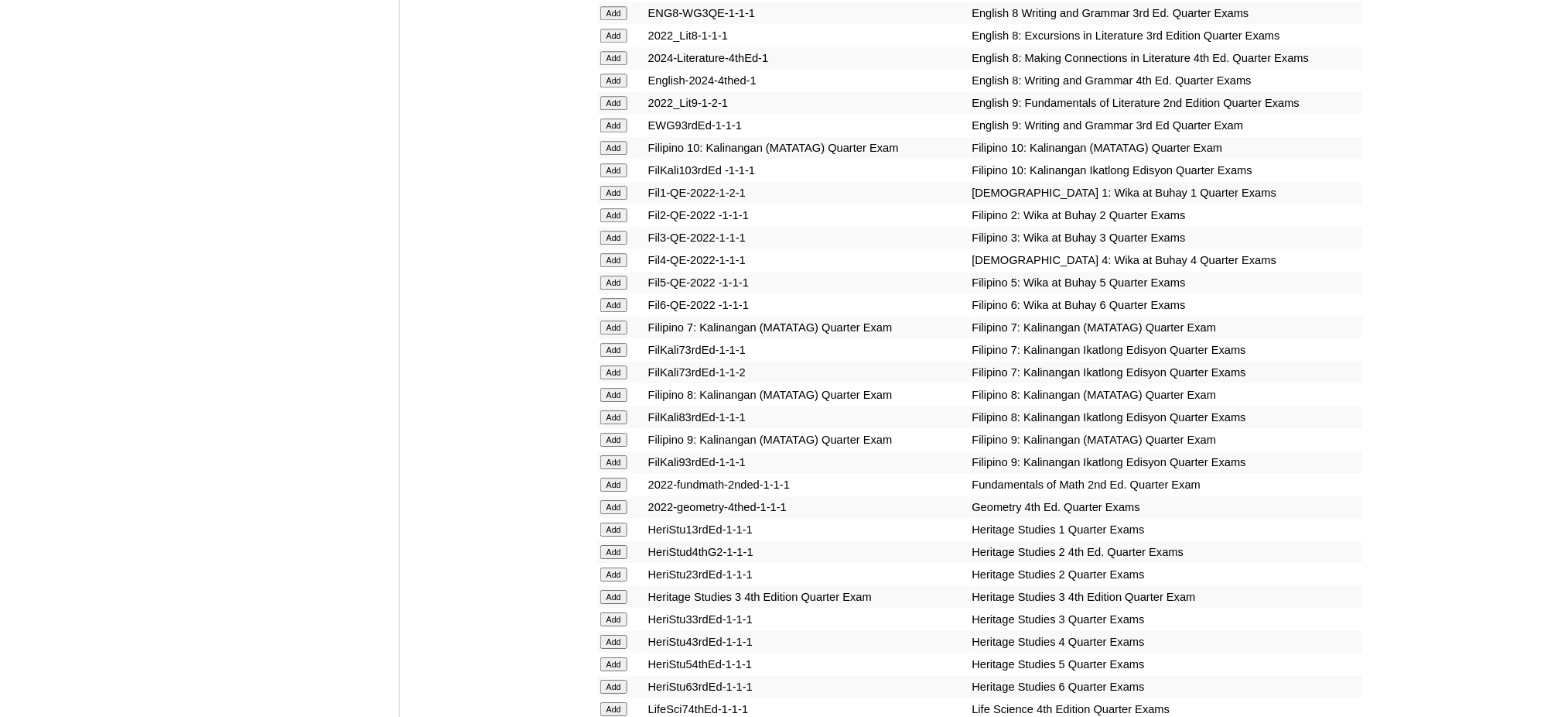
scroll to position [1548, 0]
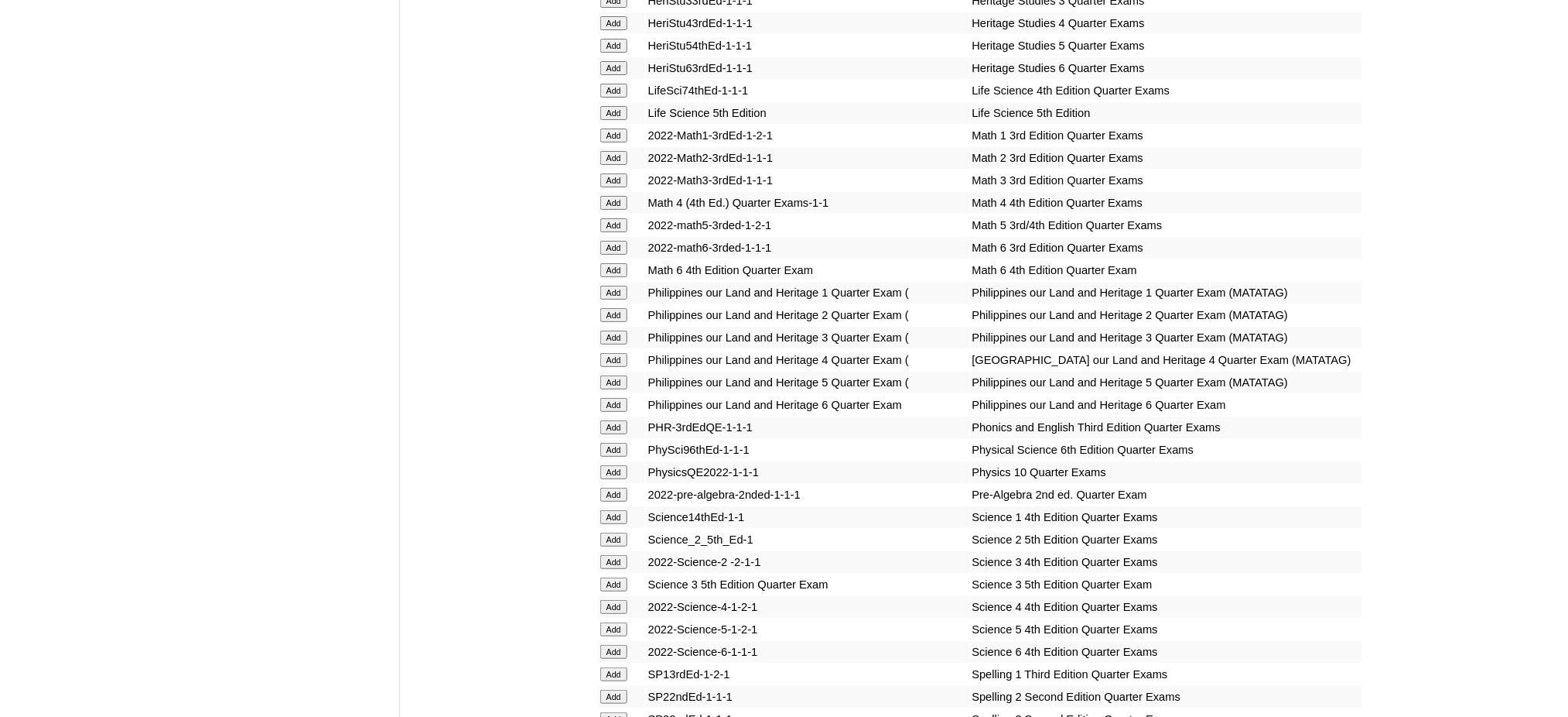
scroll to position [2167, 0]
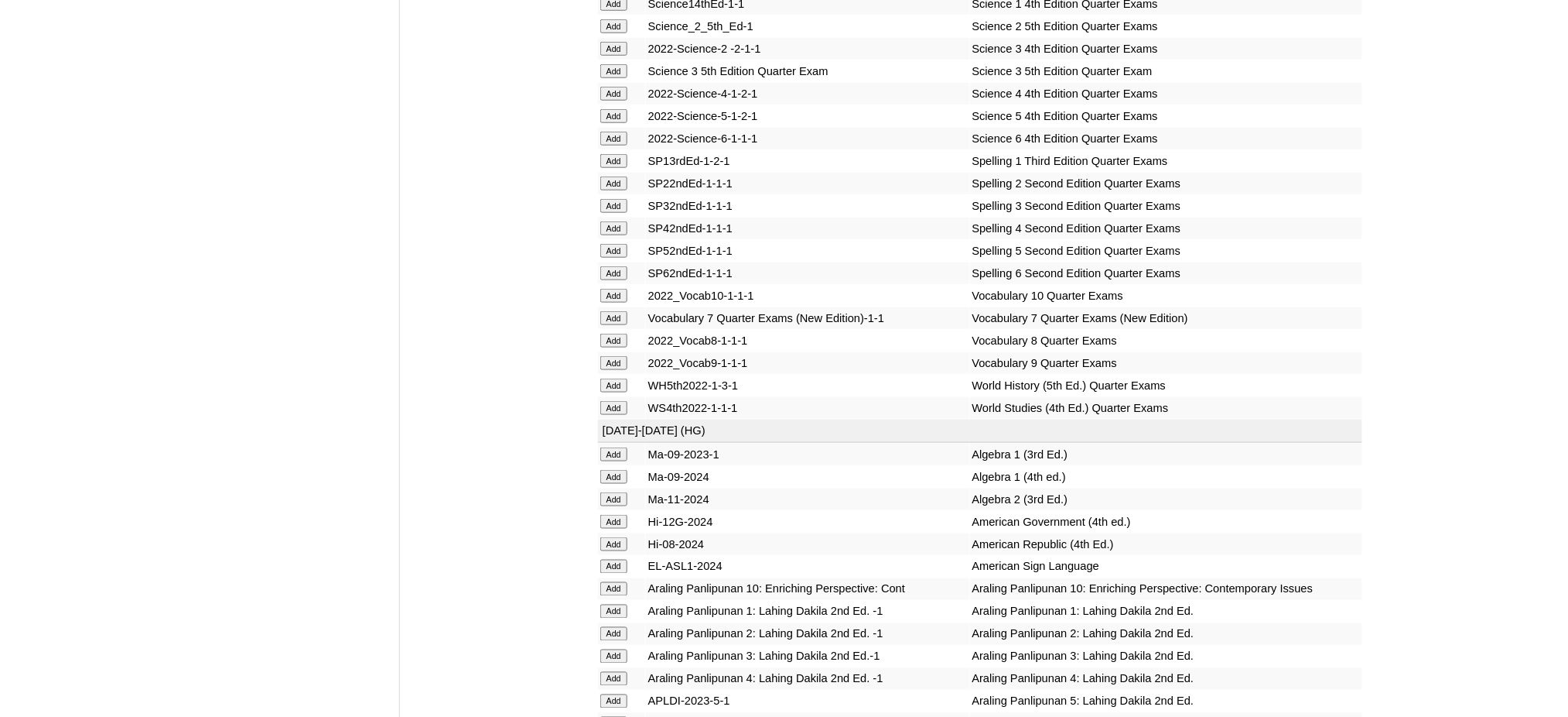
scroll to position [2682, 0]
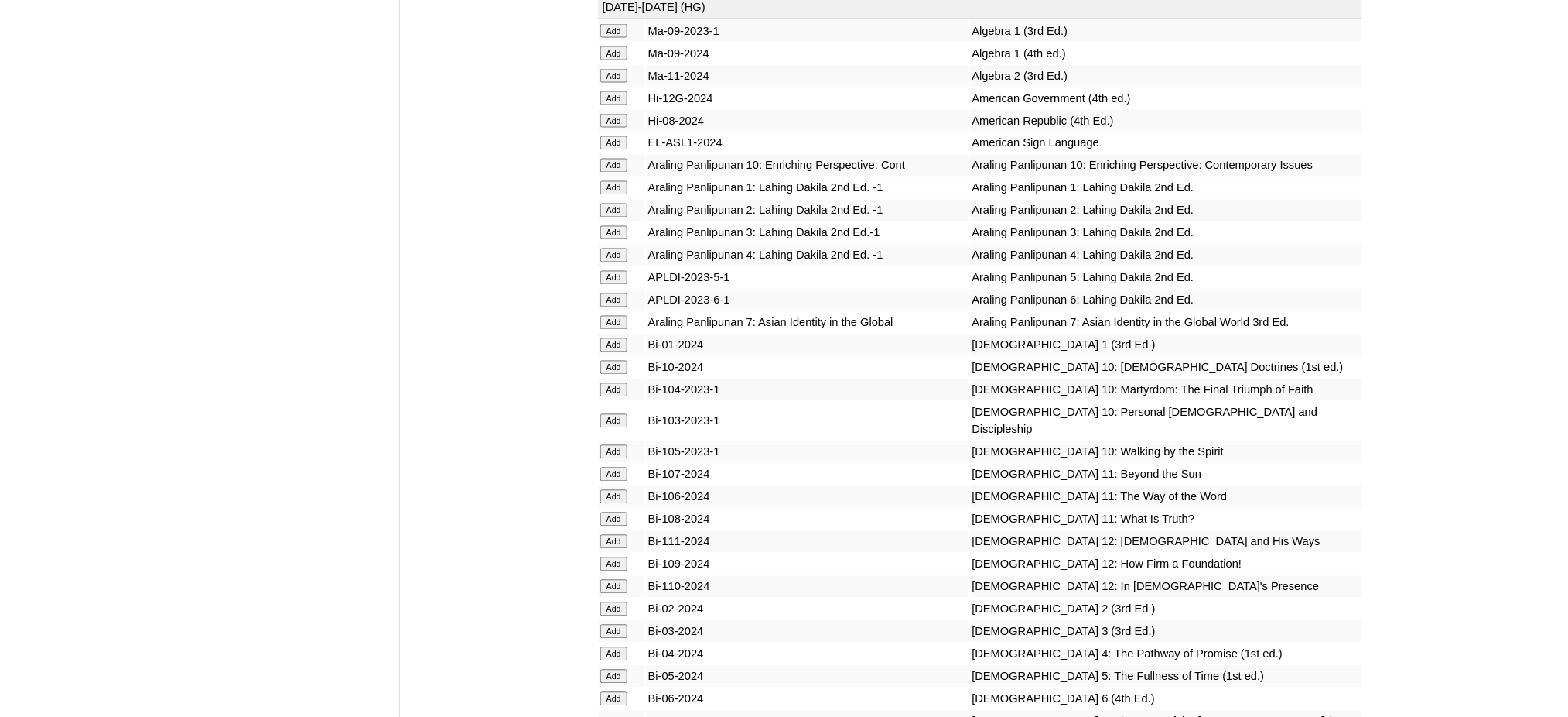
scroll to position [3096, 0]
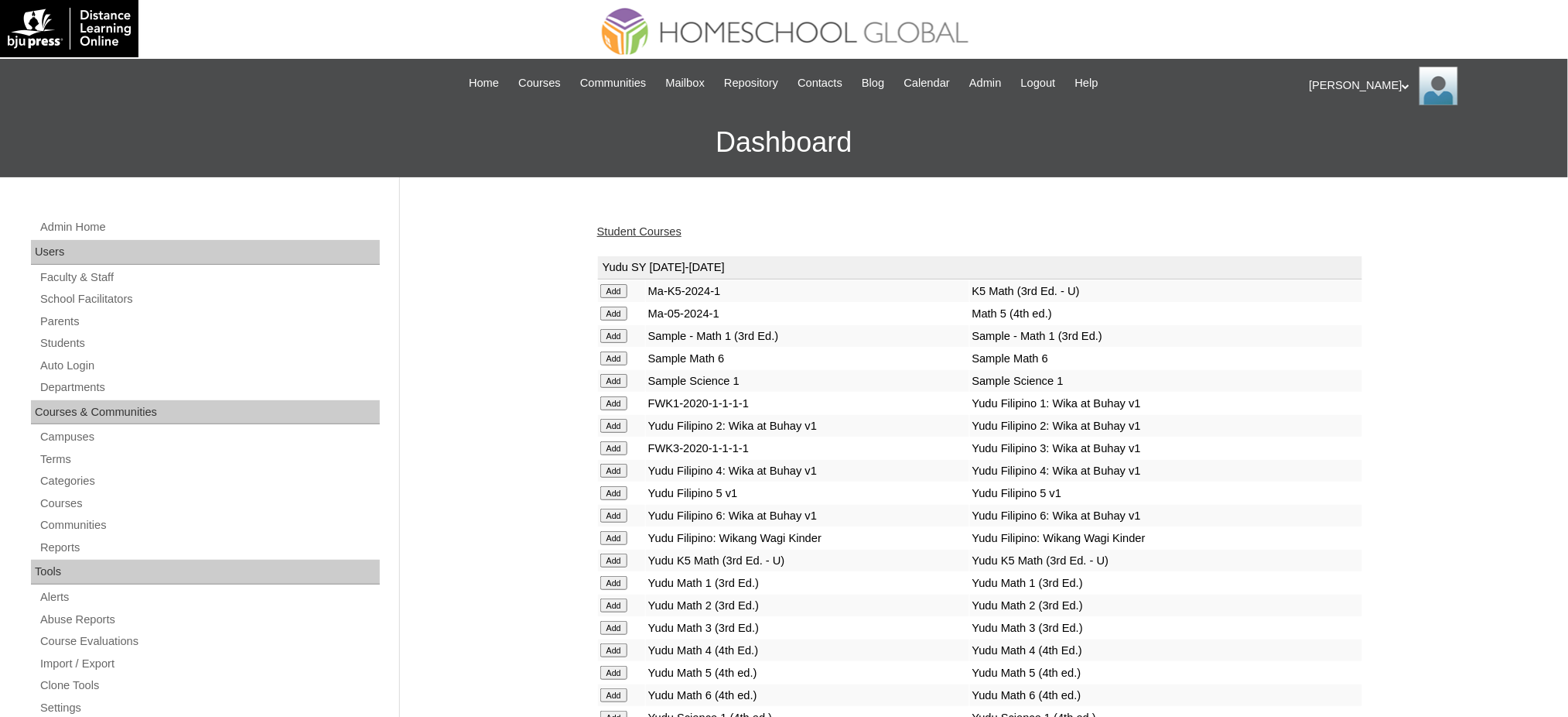
click at [675, 235] on link "Student Courses" at bounding box center [639, 231] width 84 height 13
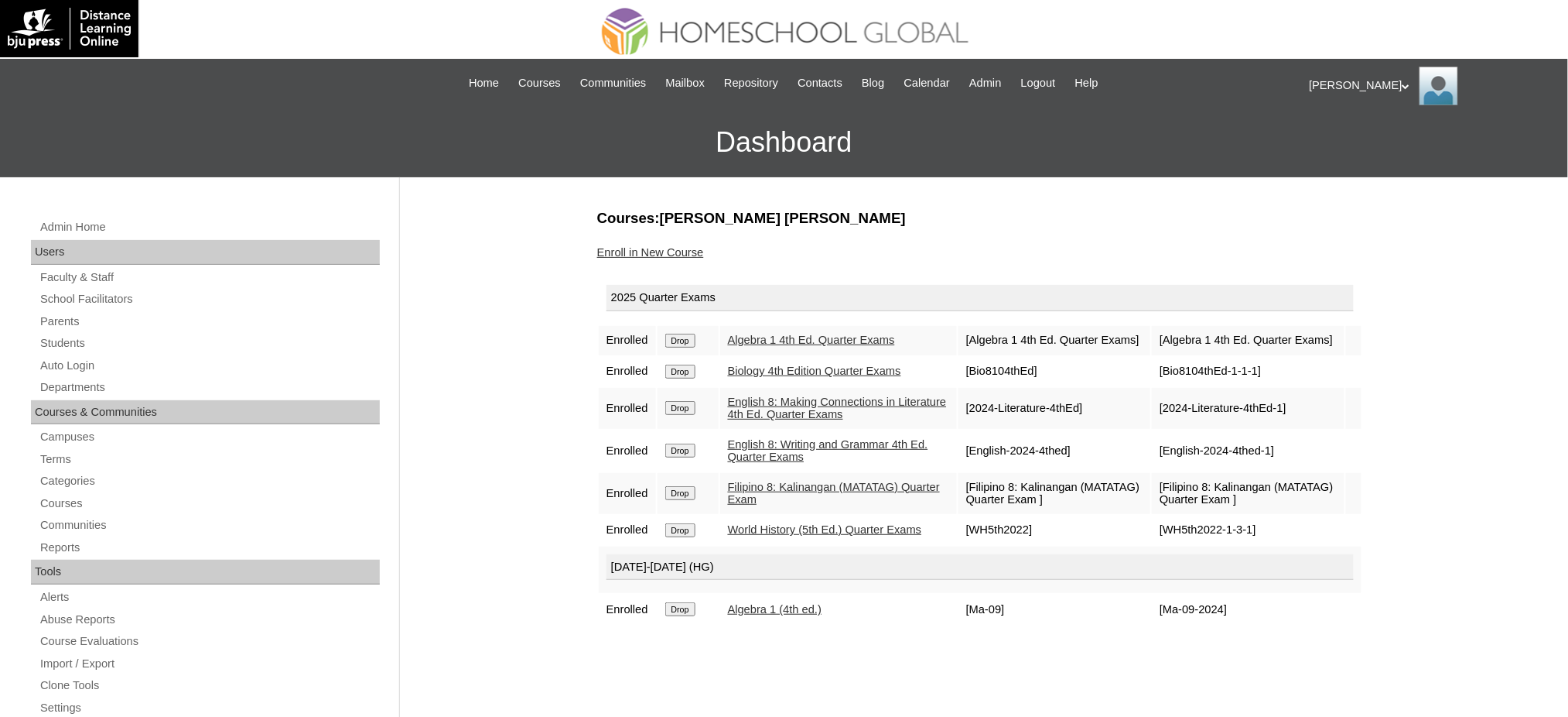
click at [664, 248] on link "Enroll in New Course" at bounding box center [651, 252] width 107 height 13
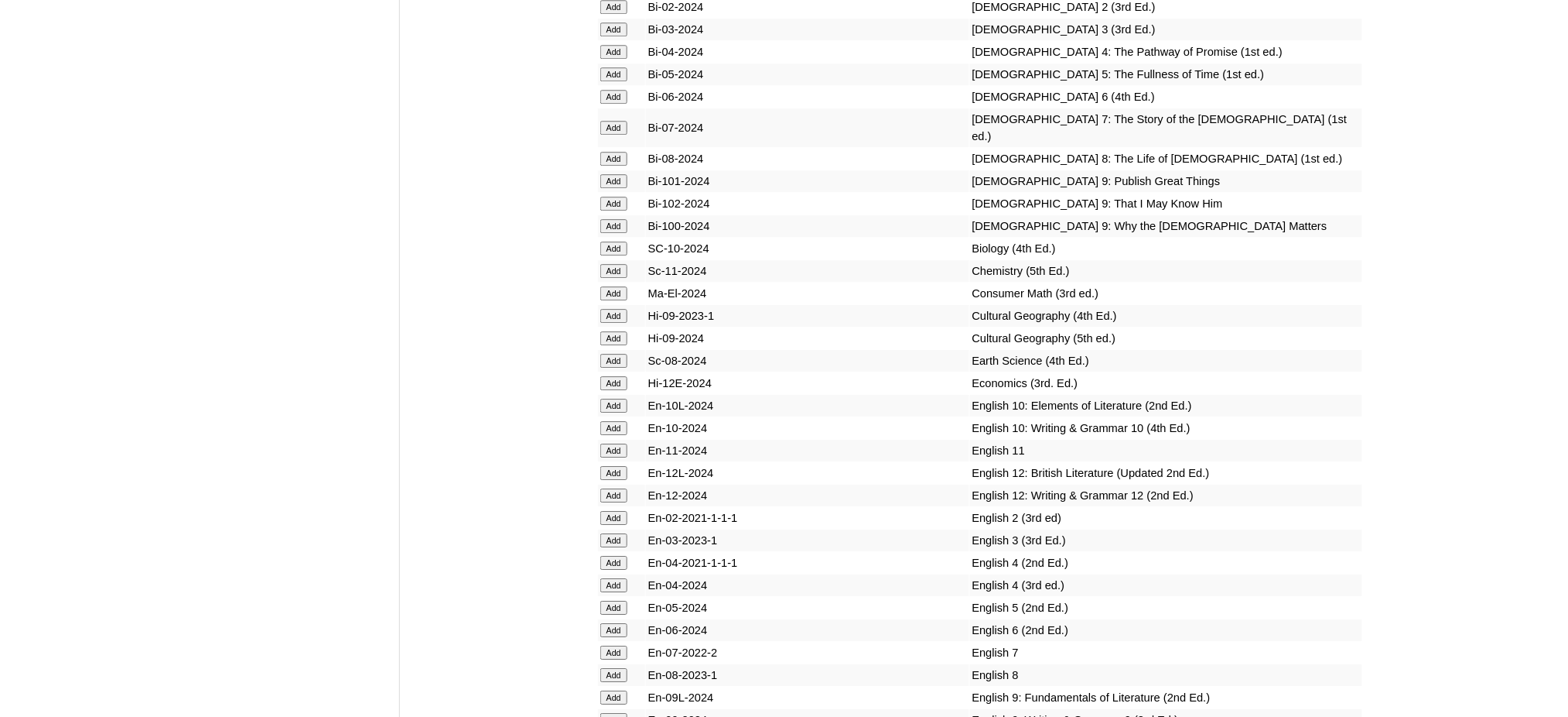
scroll to position [3715, 0]
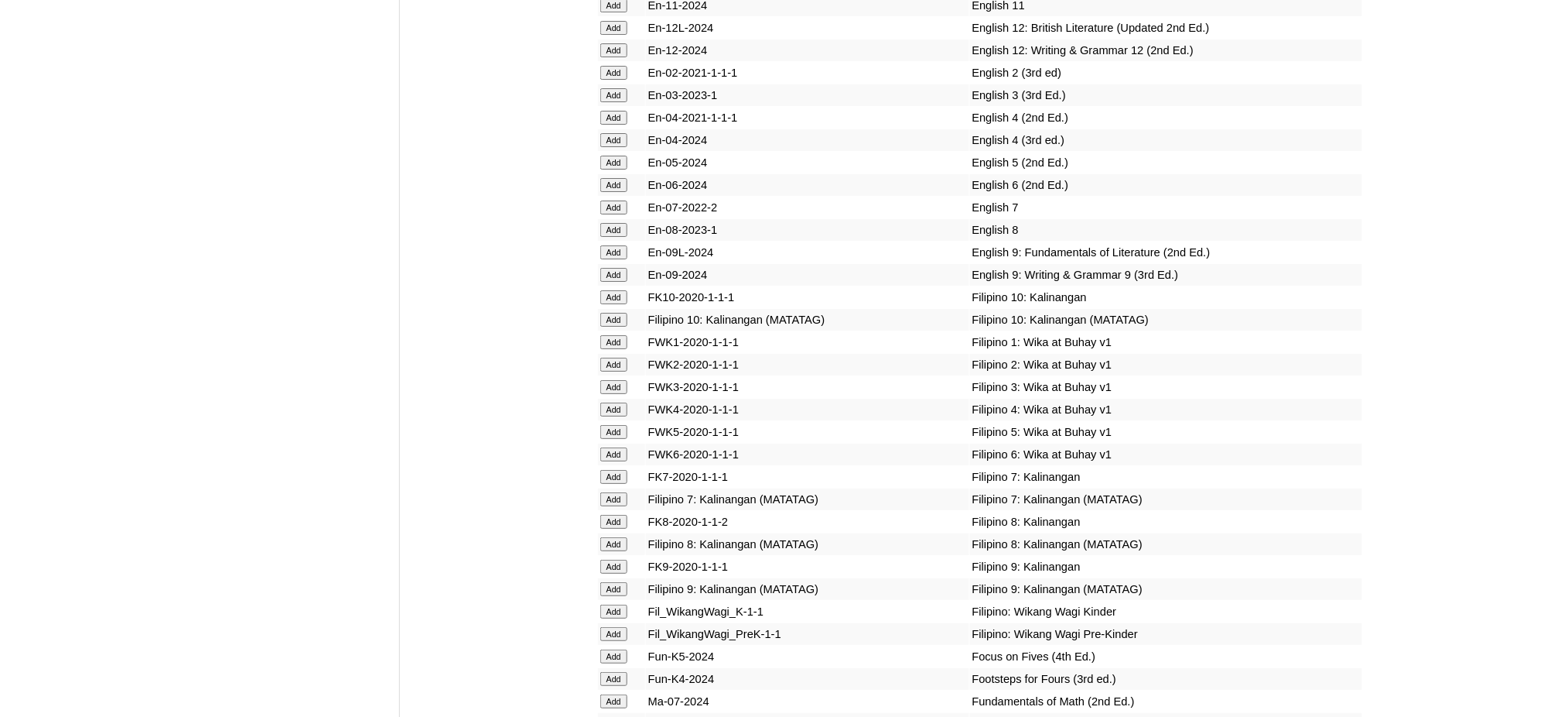
scroll to position [4127, 0]
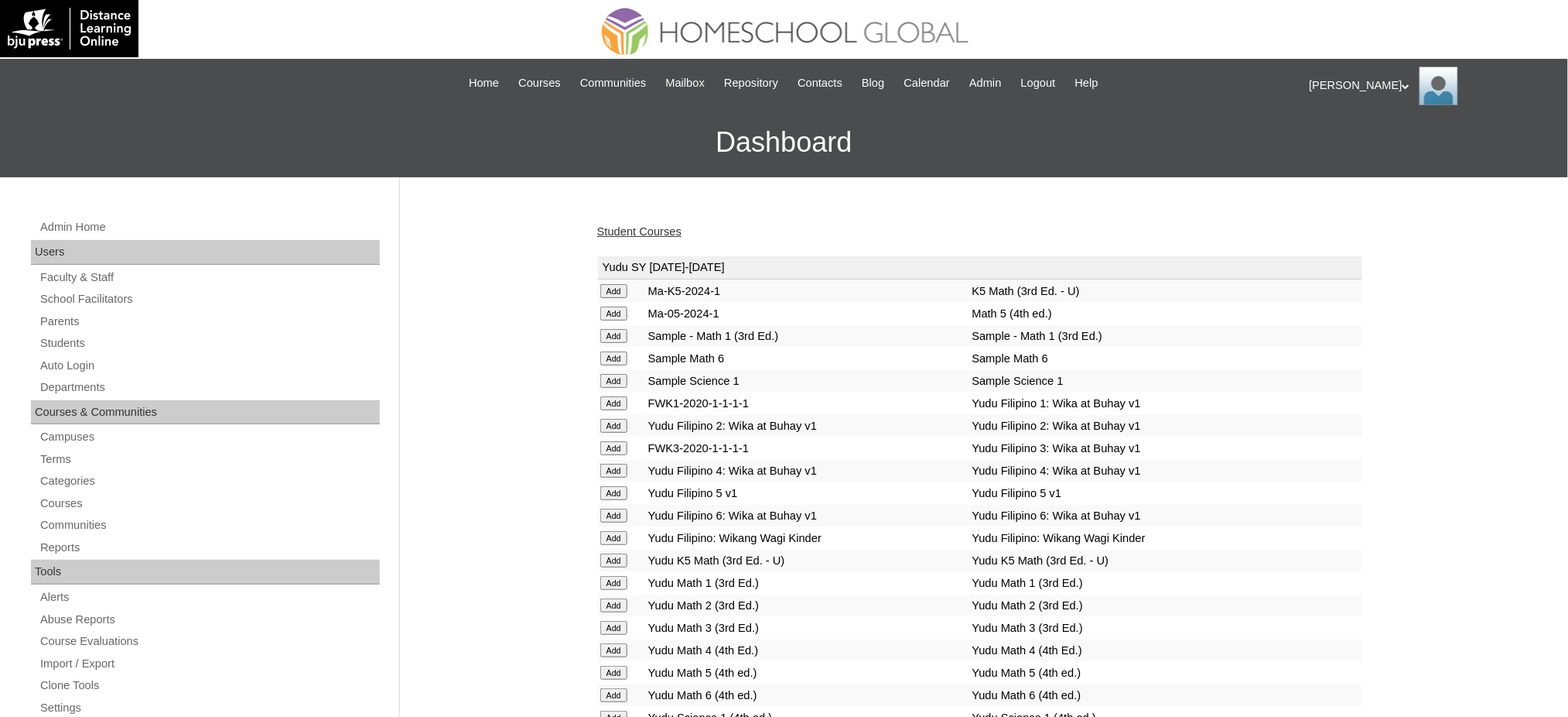
click at [667, 229] on link "Student Courses" at bounding box center [639, 231] width 84 height 13
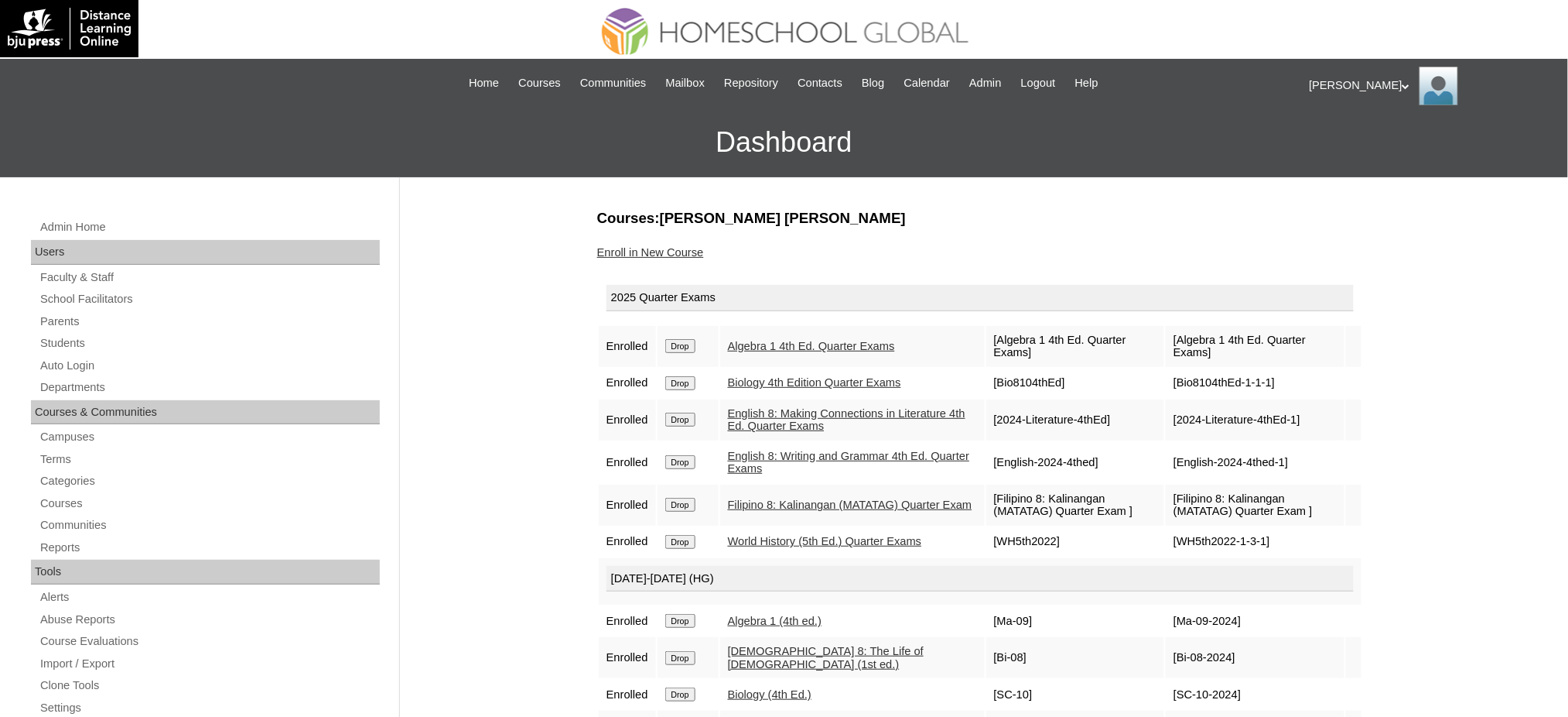
click at [659, 249] on link "Enroll in New Course" at bounding box center [651, 252] width 107 height 13
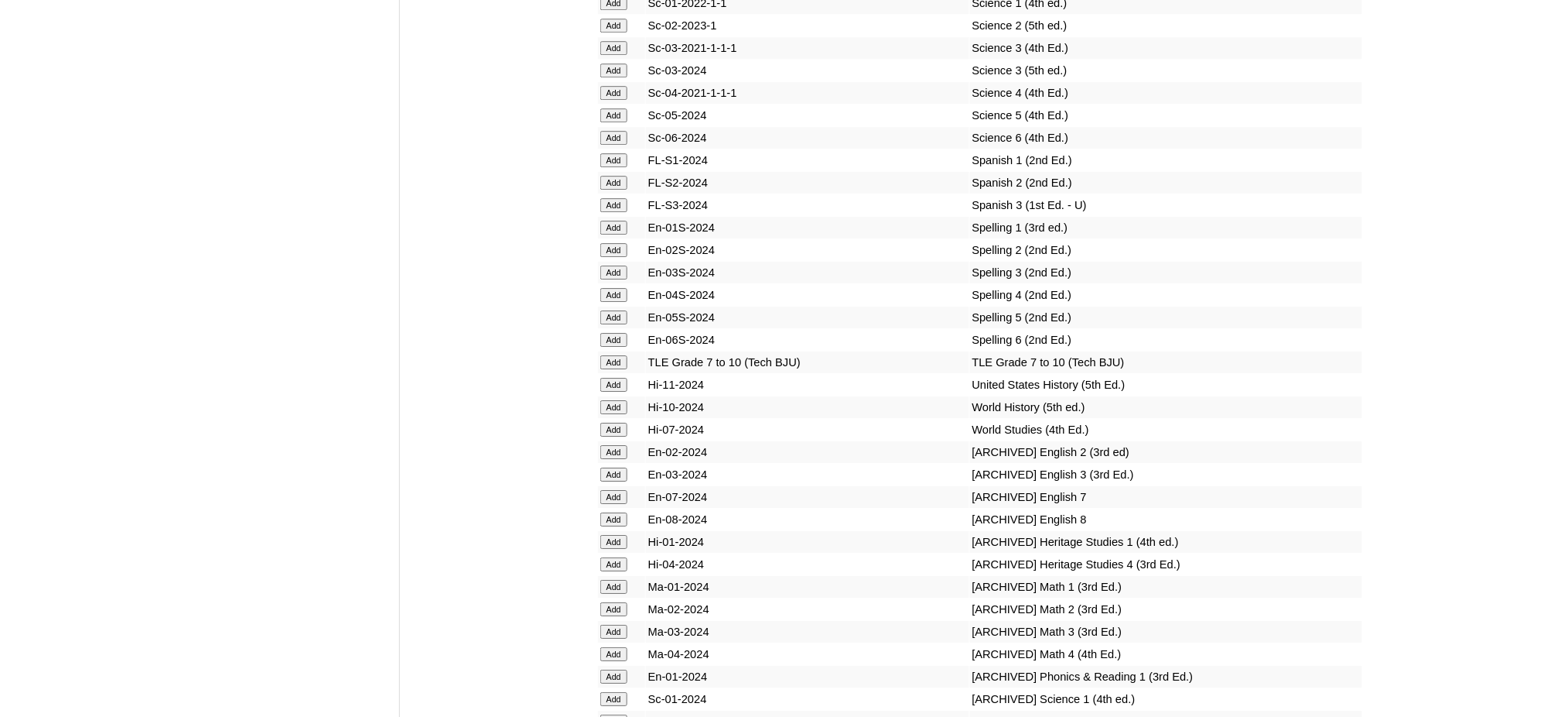
scroll to position [5985, 0]
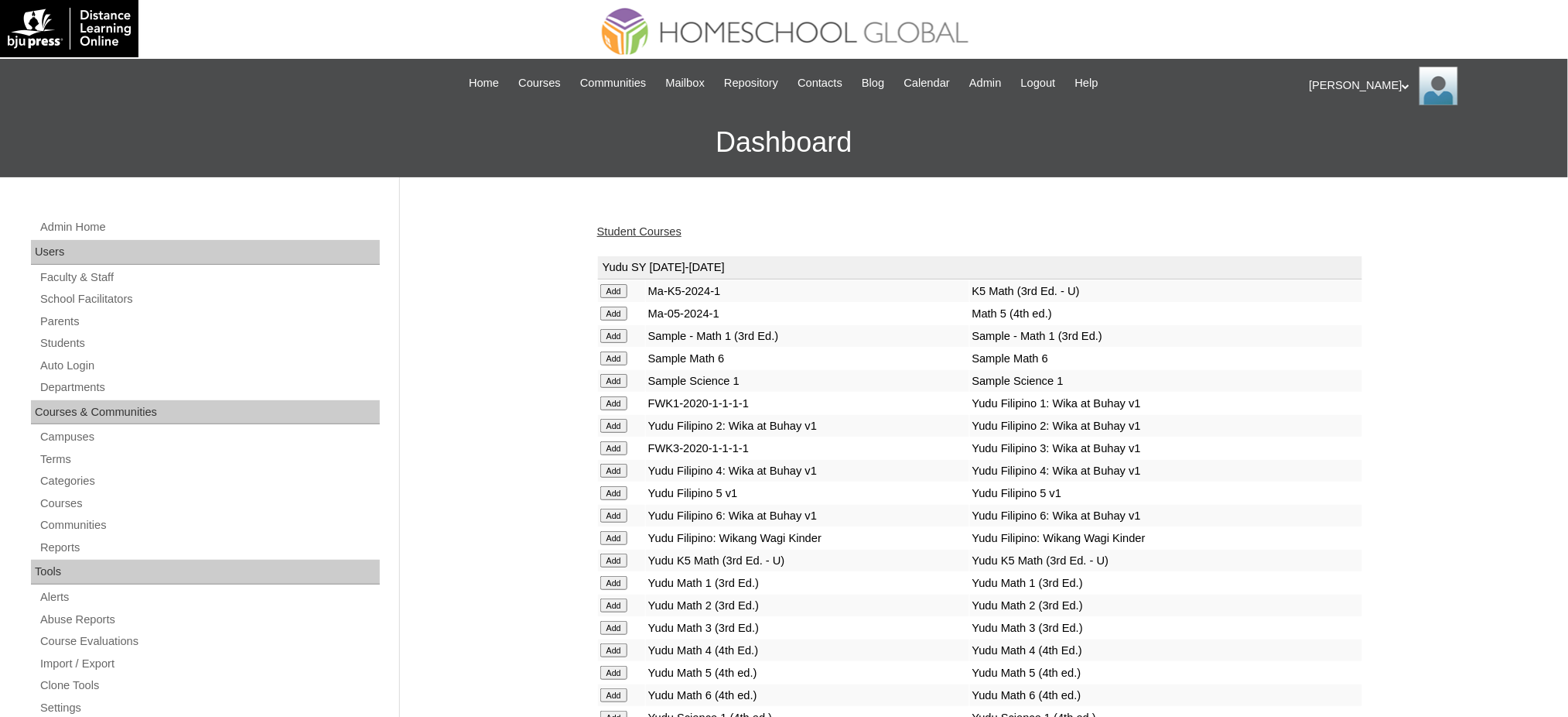
click at [645, 231] on link "Student Courses" at bounding box center [639, 231] width 84 height 13
